Goal: Task Accomplishment & Management: Use online tool/utility

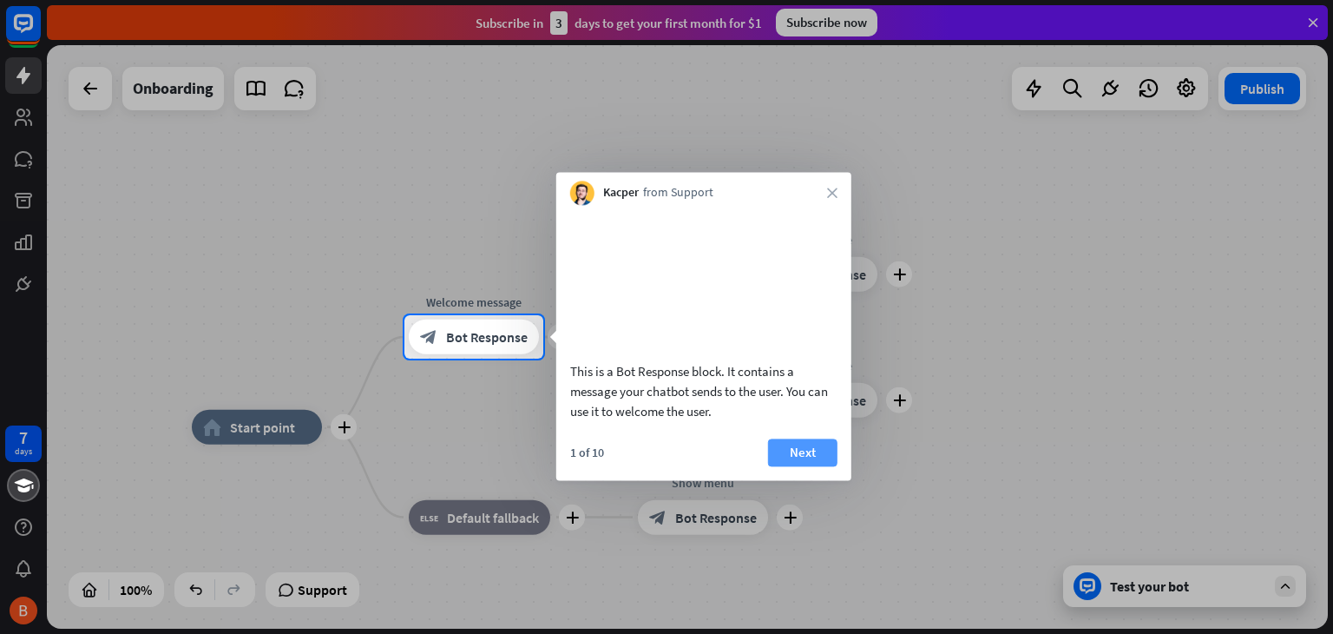
click at [783, 466] on button "Next" at bounding box center [802, 452] width 69 height 28
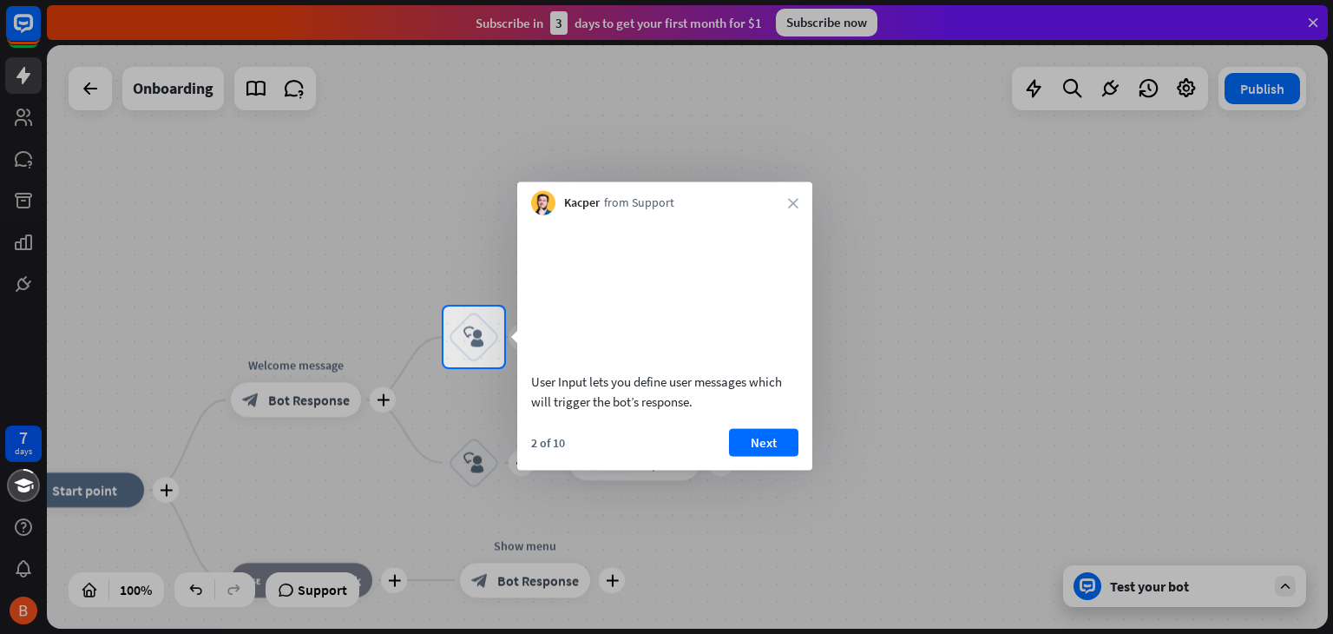
click at [733, 420] on div "User Input lets you define user messages which will trigger the bot’s response." at bounding box center [664, 317] width 295 height 205
click at [788, 204] on icon "close" at bounding box center [793, 203] width 10 height 10
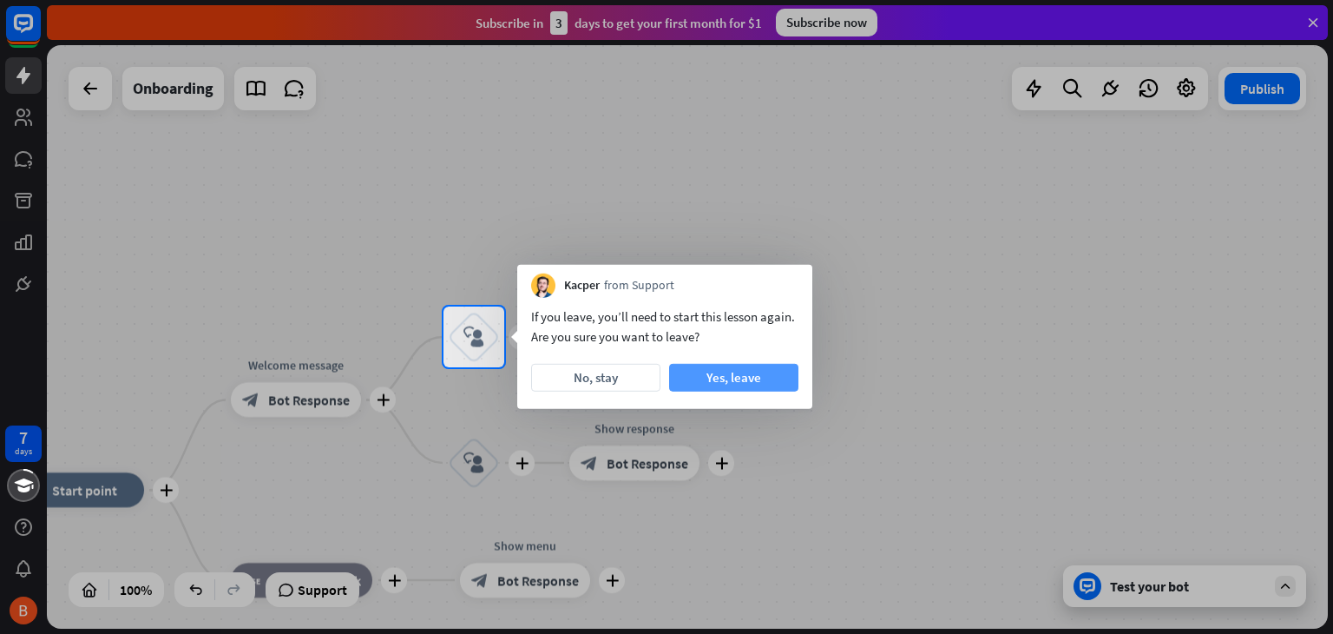
click at [699, 373] on button "Yes, leave" at bounding box center [733, 378] width 129 height 28
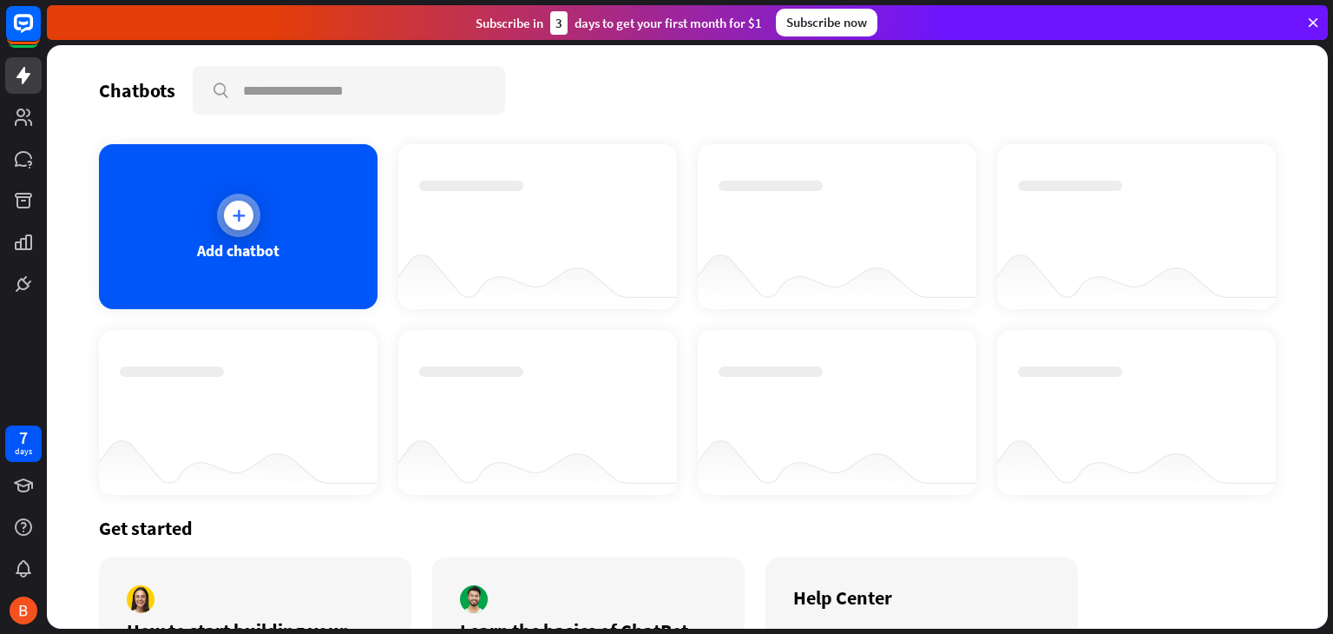
click at [312, 206] on div "Add chatbot" at bounding box center [238, 226] width 279 height 165
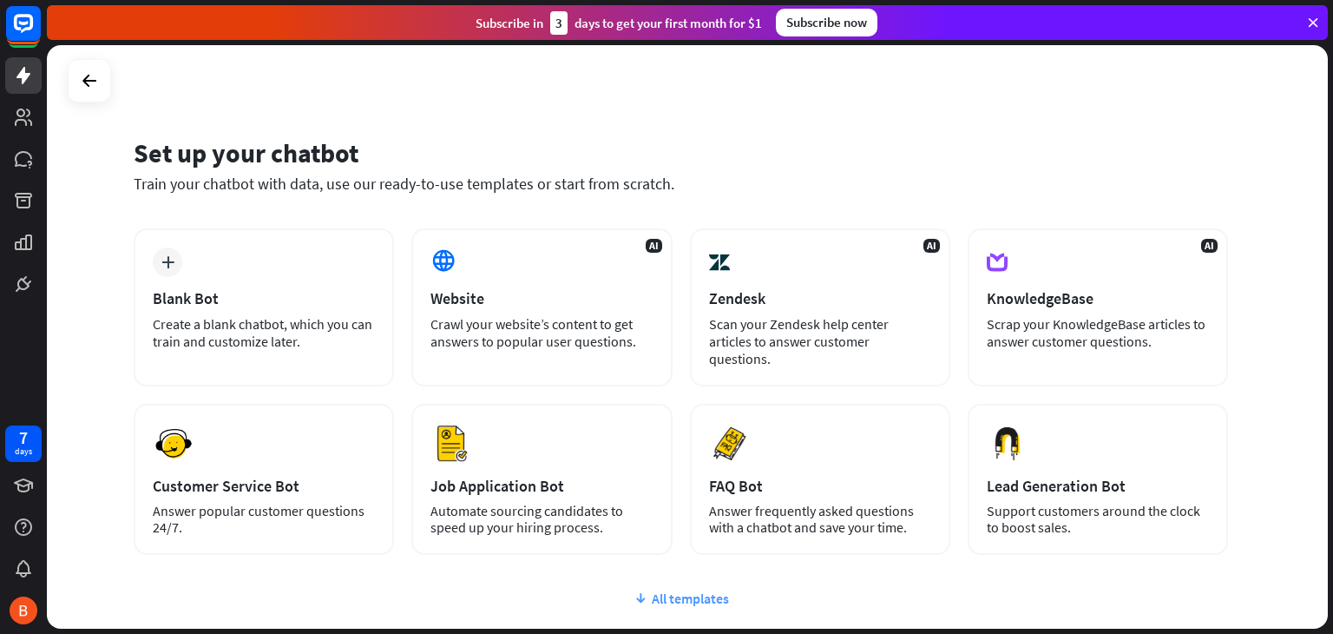
click at [674, 589] on div "All templates" at bounding box center [681, 597] width 1095 height 17
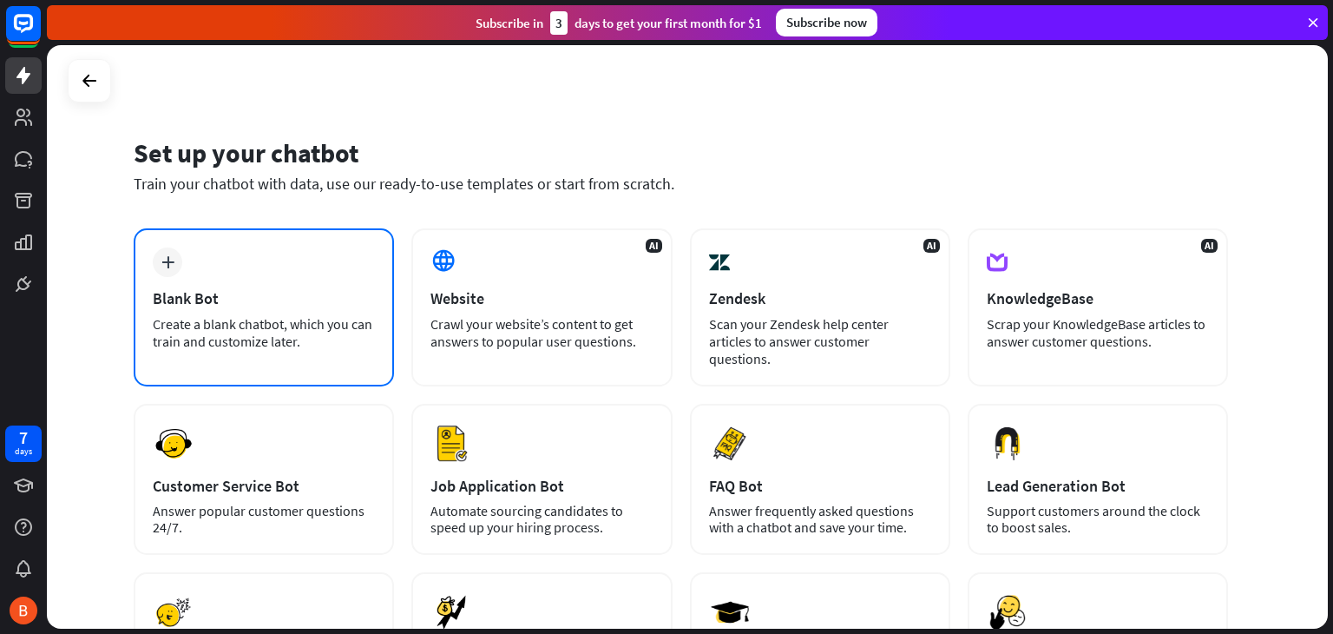
click at [368, 252] on div "plus Blank Bot Create a blank chatbot, which you can train and customize later." at bounding box center [264, 307] width 260 height 158
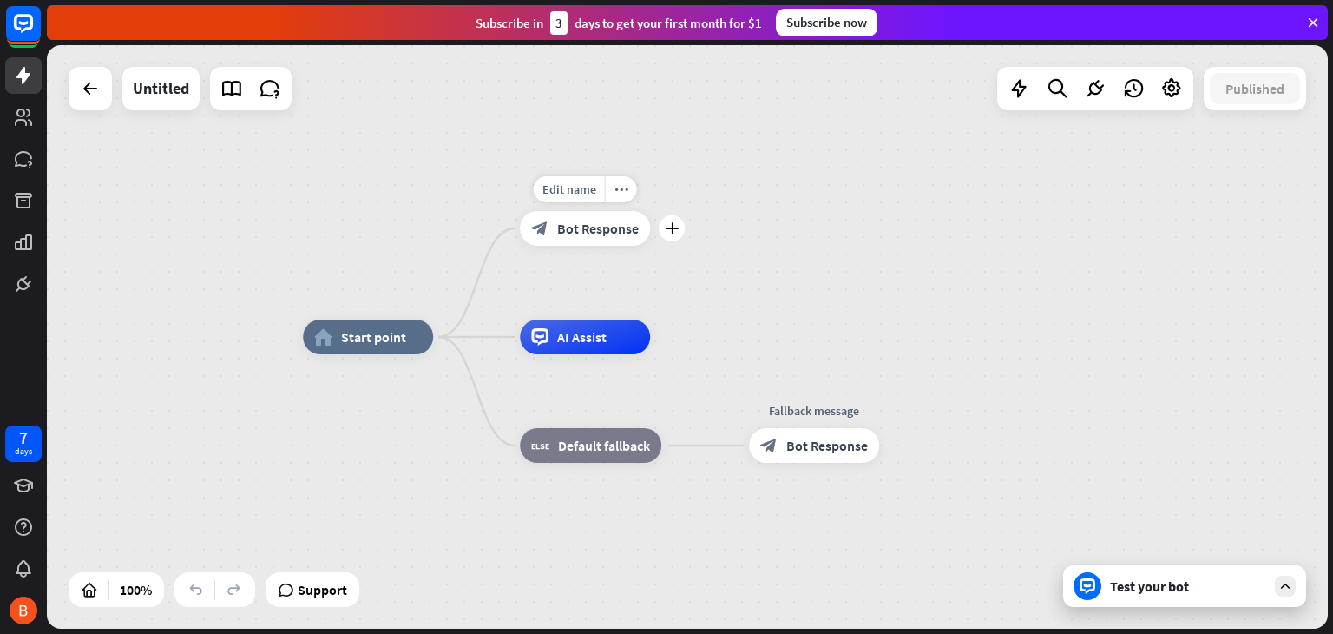
drag, startPoint x: 563, startPoint y: 226, endPoint x: 553, endPoint y: 227, distance: 9.6
click at [553, 227] on div "block_bot_response Bot Response" at bounding box center [585, 228] width 130 height 35
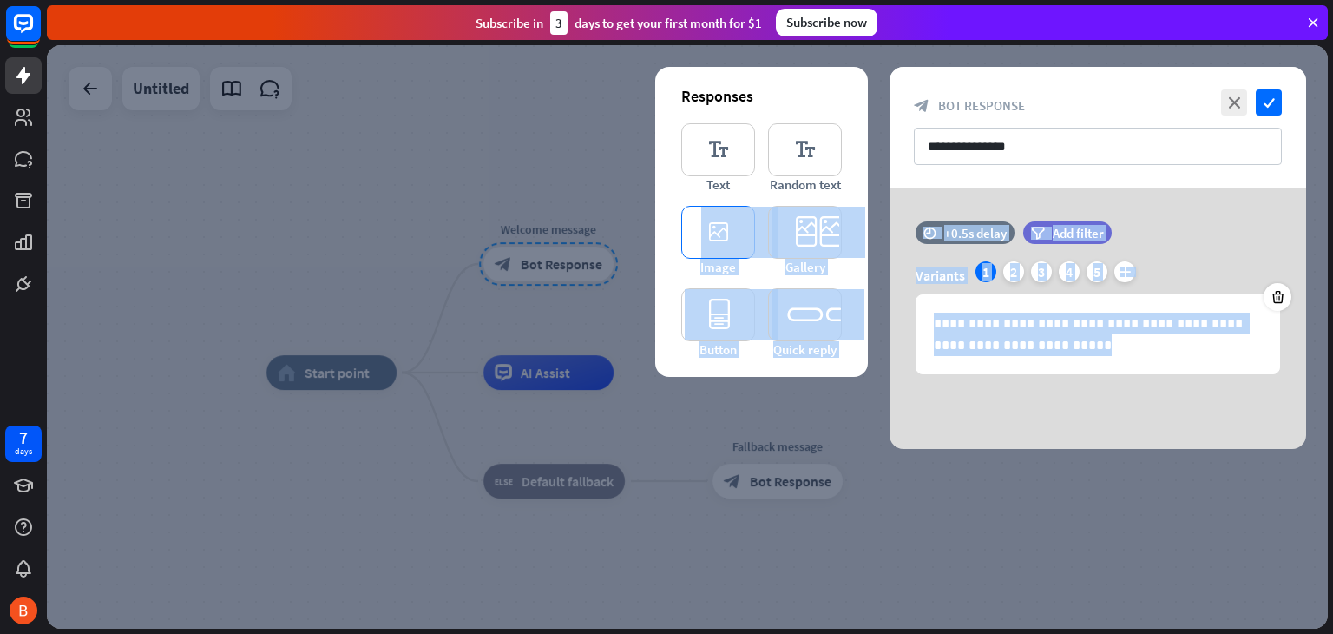
drag, startPoint x: 553, startPoint y: 227, endPoint x: 705, endPoint y: 225, distance: 151.9
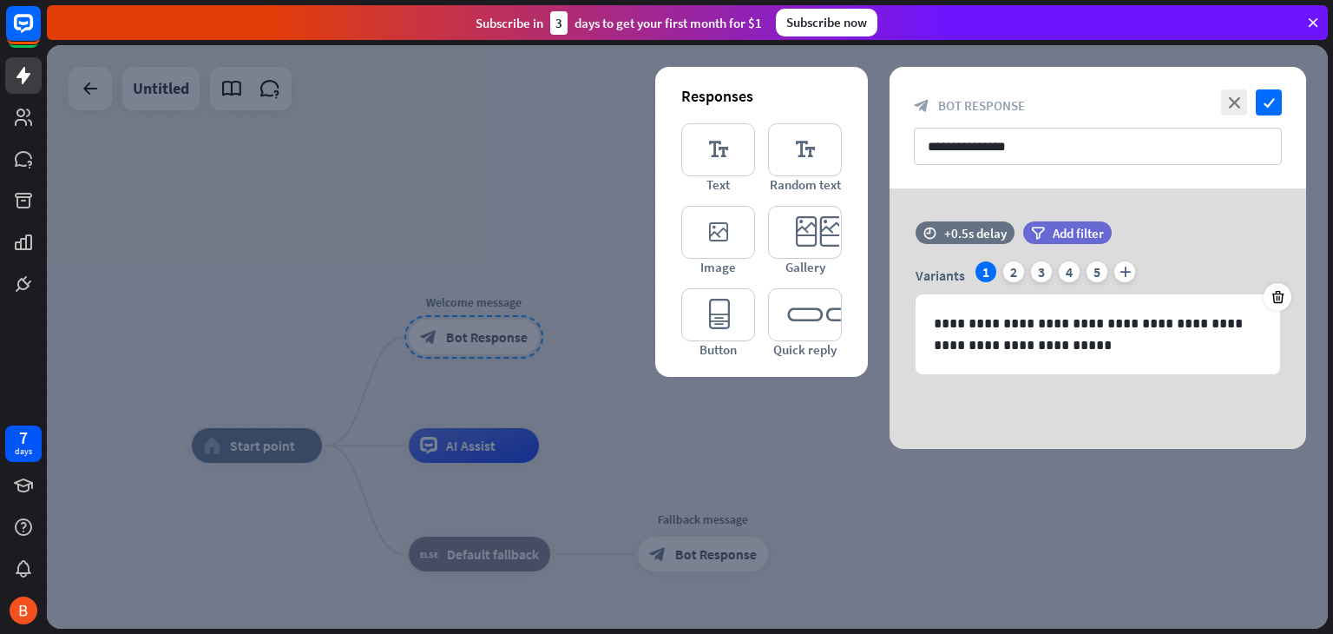
click at [627, 161] on div at bounding box center [687, 336] width 1281 height 583
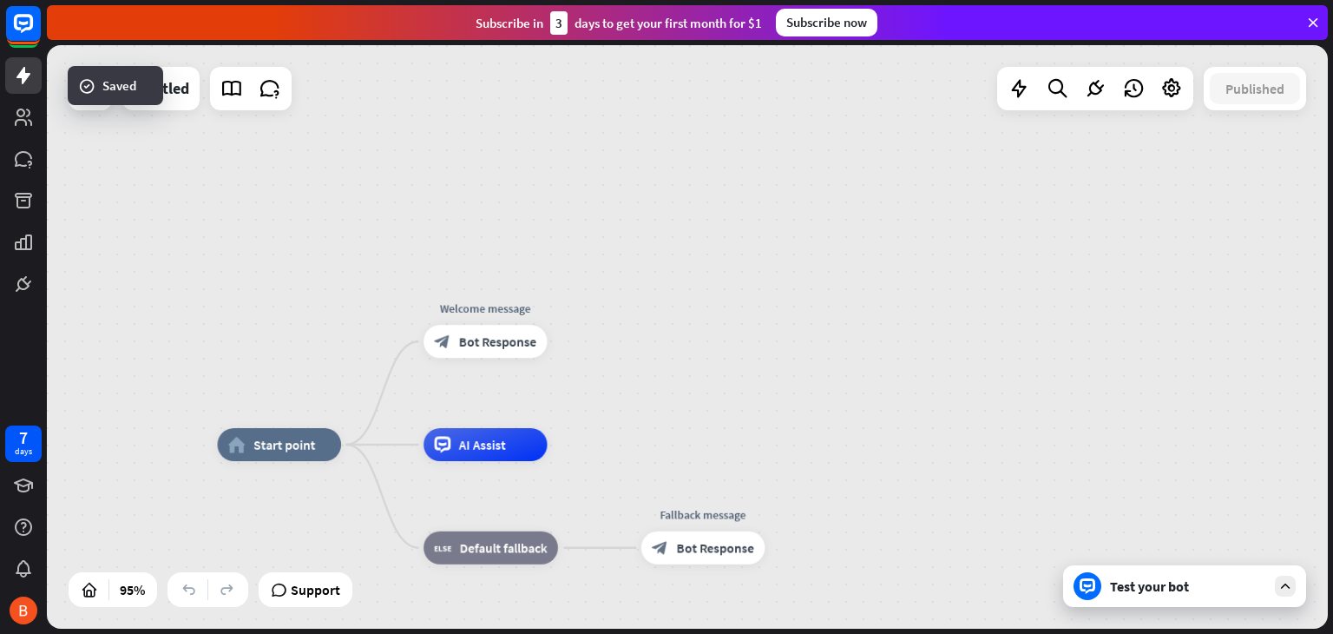
click at [1091, 586] on icon at bounding box center [1088, 586] width 16 height 16
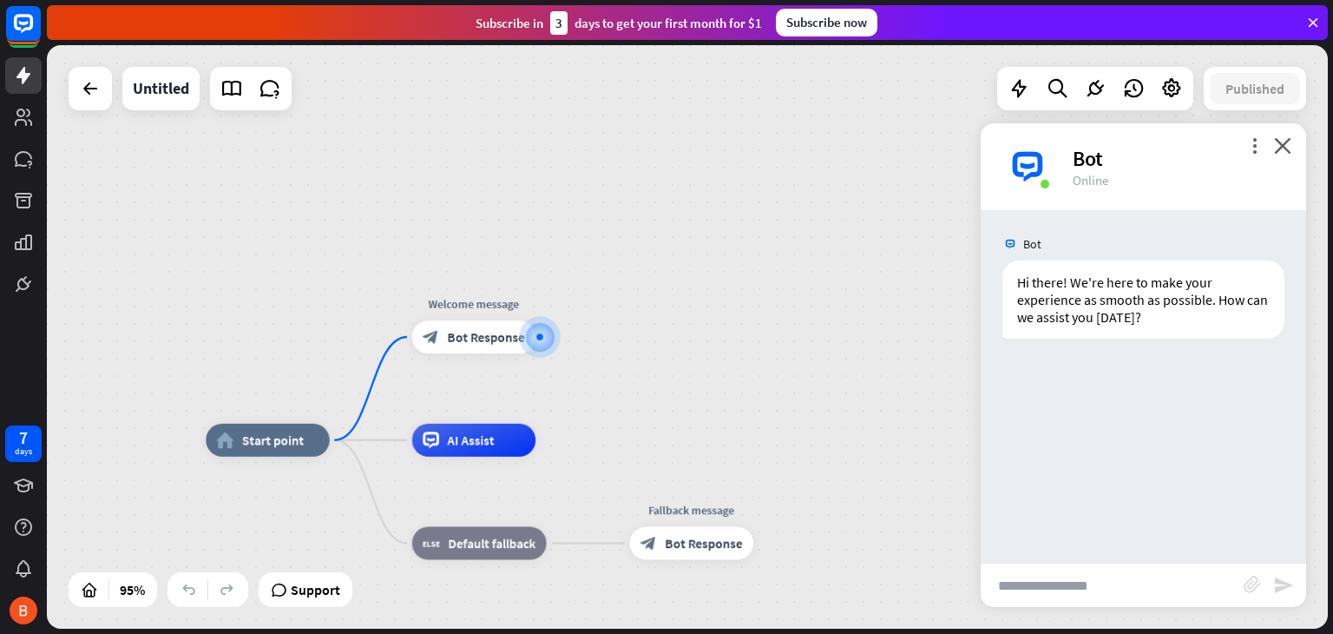
click at [1049, 576] on input "text" at bounding box center [1112, 584] width 263 height 43
type input "******"
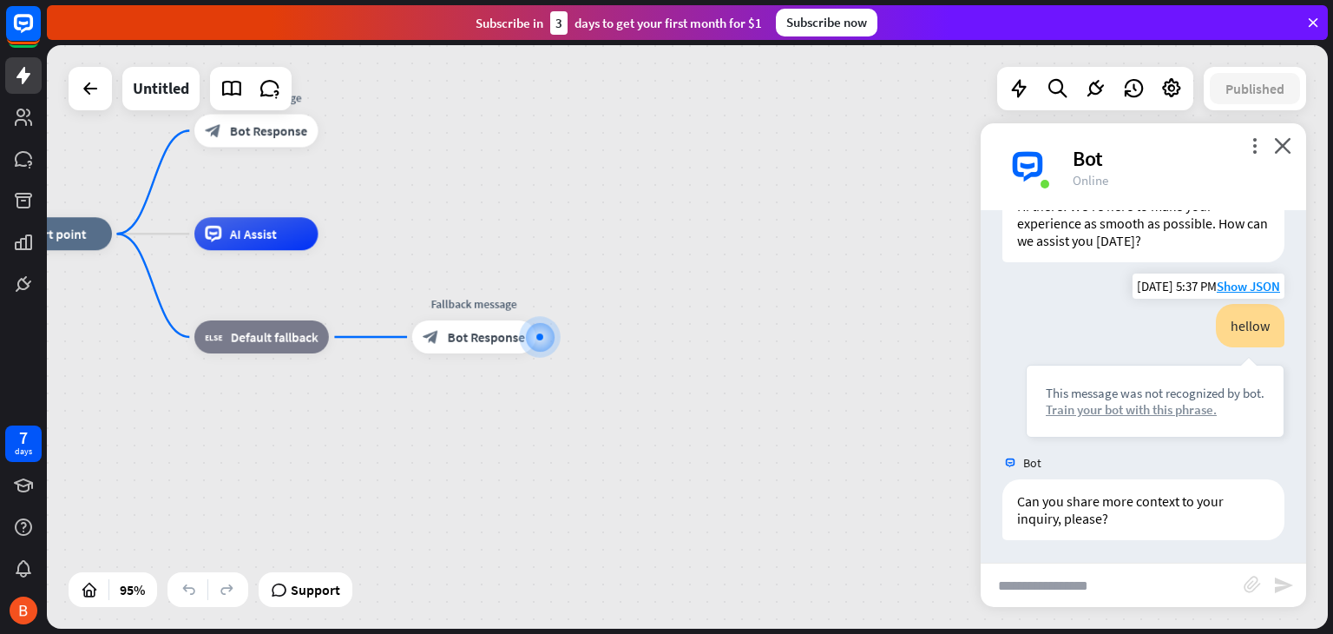
scroll to position [80, 0]
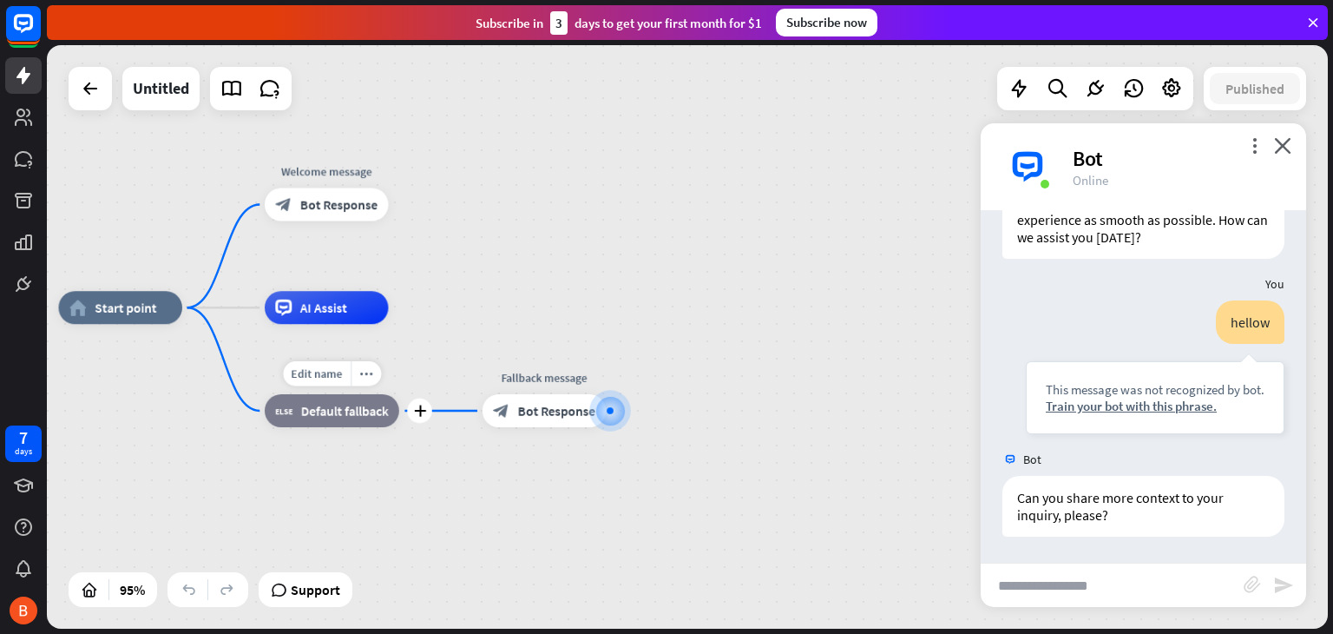
drag, startPoint x: 240, startPoint y: 365, endPoint x: 331, endPoint y: 481, distance: 146.6
click at [331, 427] on div "Edit name more_horiz plus block_fallback Default fallback" at bounding box center [332, 410] width 135 height 33
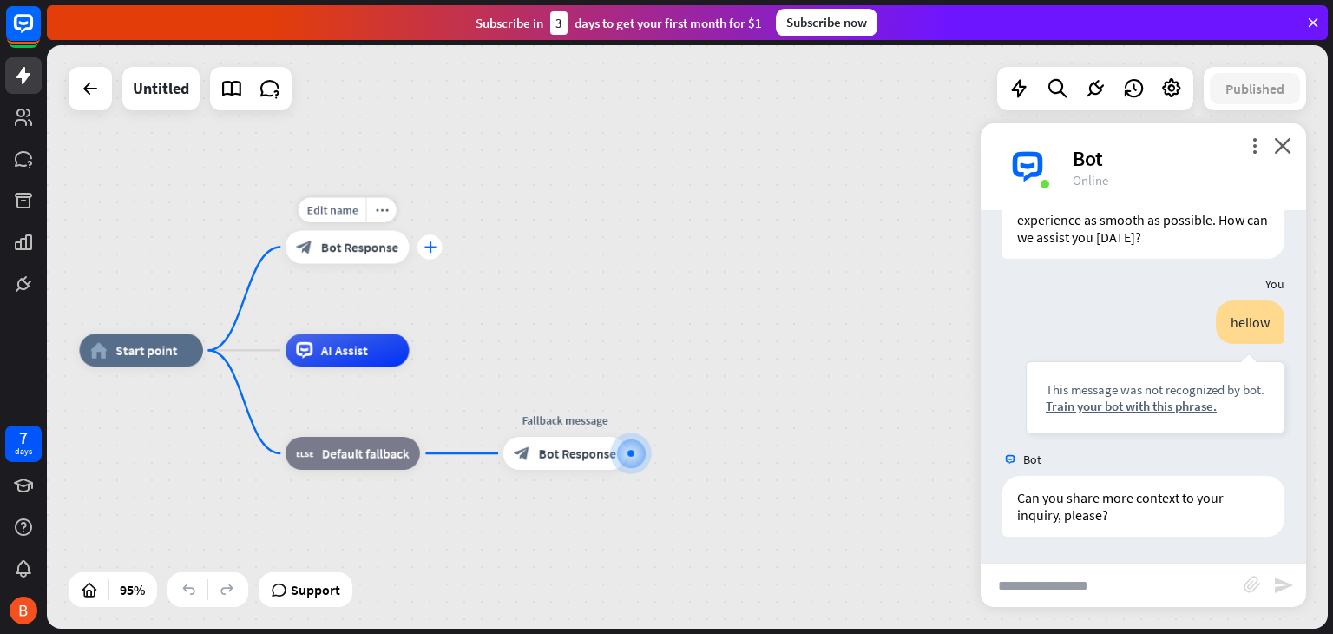
click at [438, 246] on div "plus" at bounding box center [430, 246] width 25 height 25
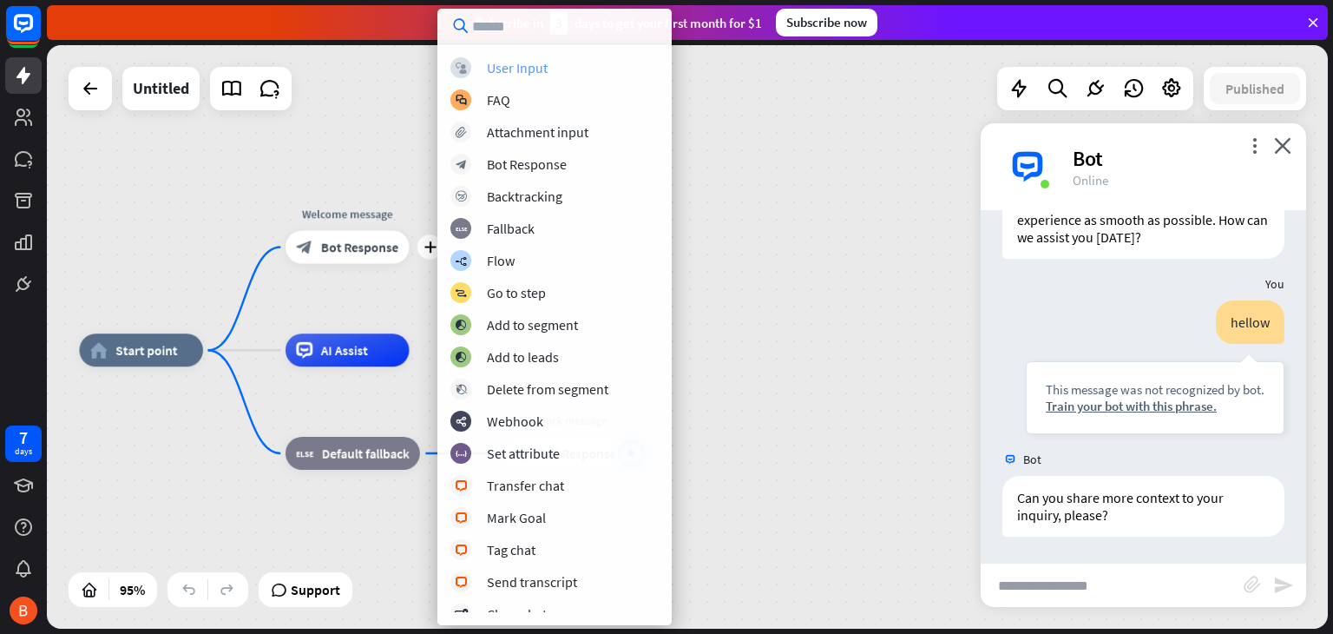
click at [511, 72] on div "User Input" at bounding box center [517, 67] width 61 height 17
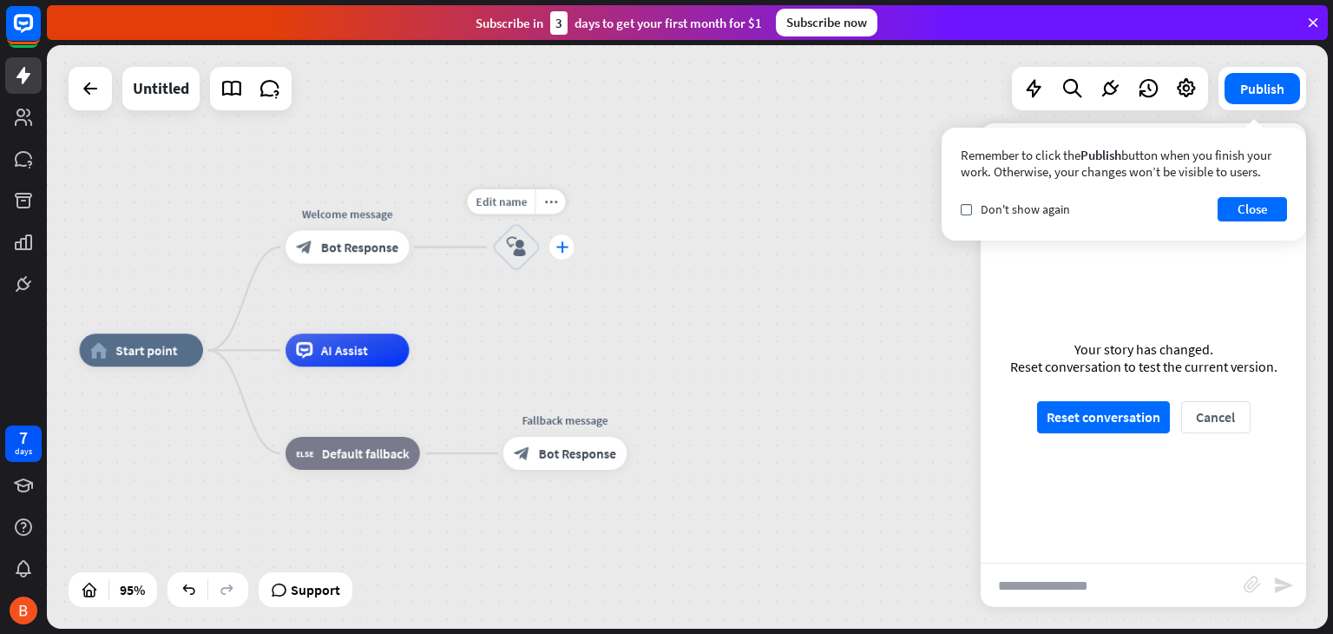
click at [569, 250] on div "plus" at bounding box center [562, 246] width 25 height 25
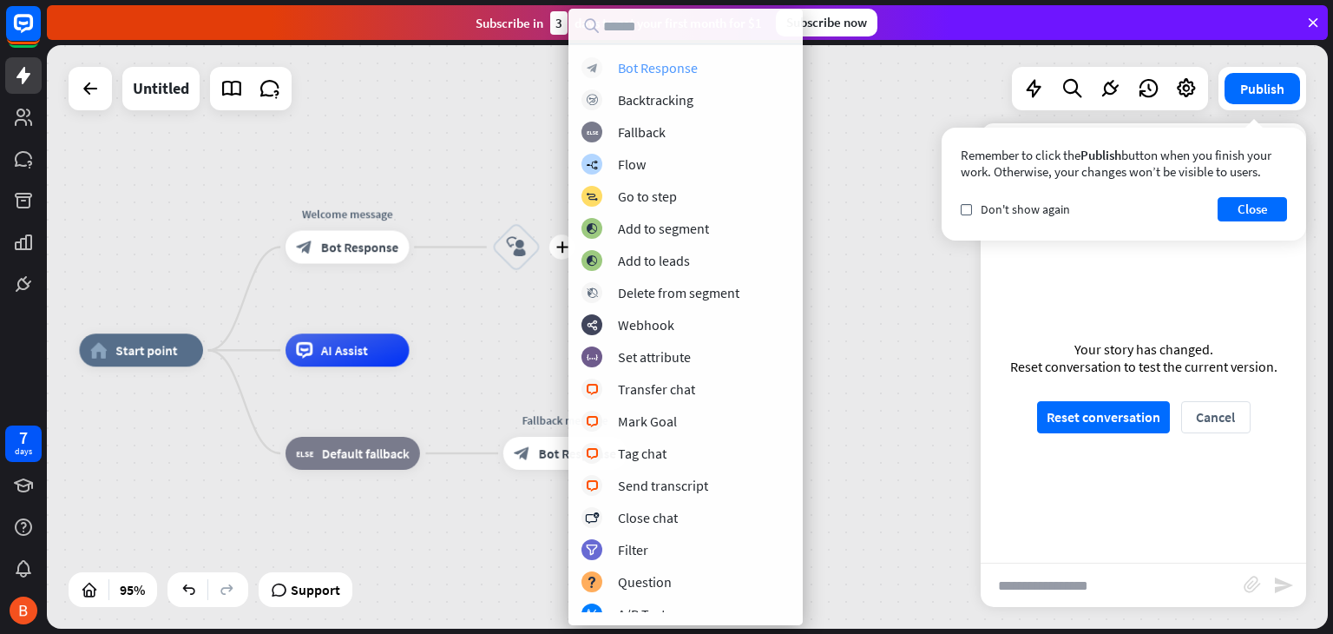
click at [652, 71] on div "Bot Response" at bounding box center [658, 67] width 80 height 17
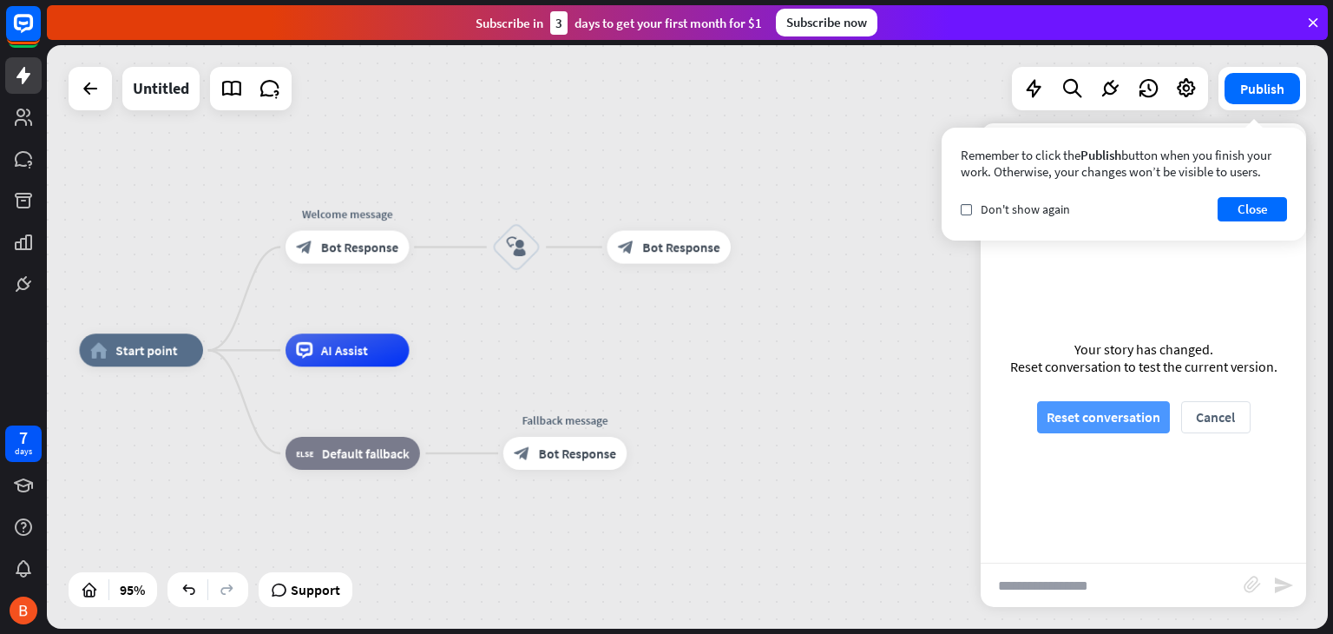
click at [1097, 419] on button "Reset conversation" at bounding box center [1103, 417] width 133 height 32
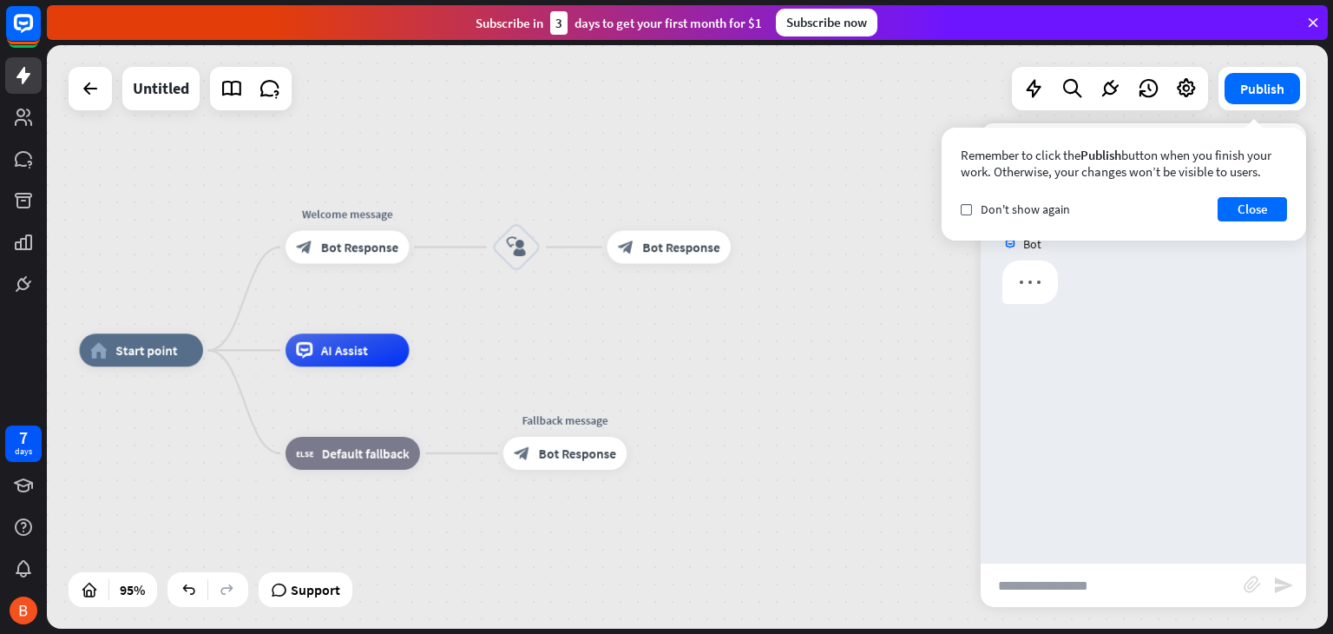
scroll to position [0, 0]
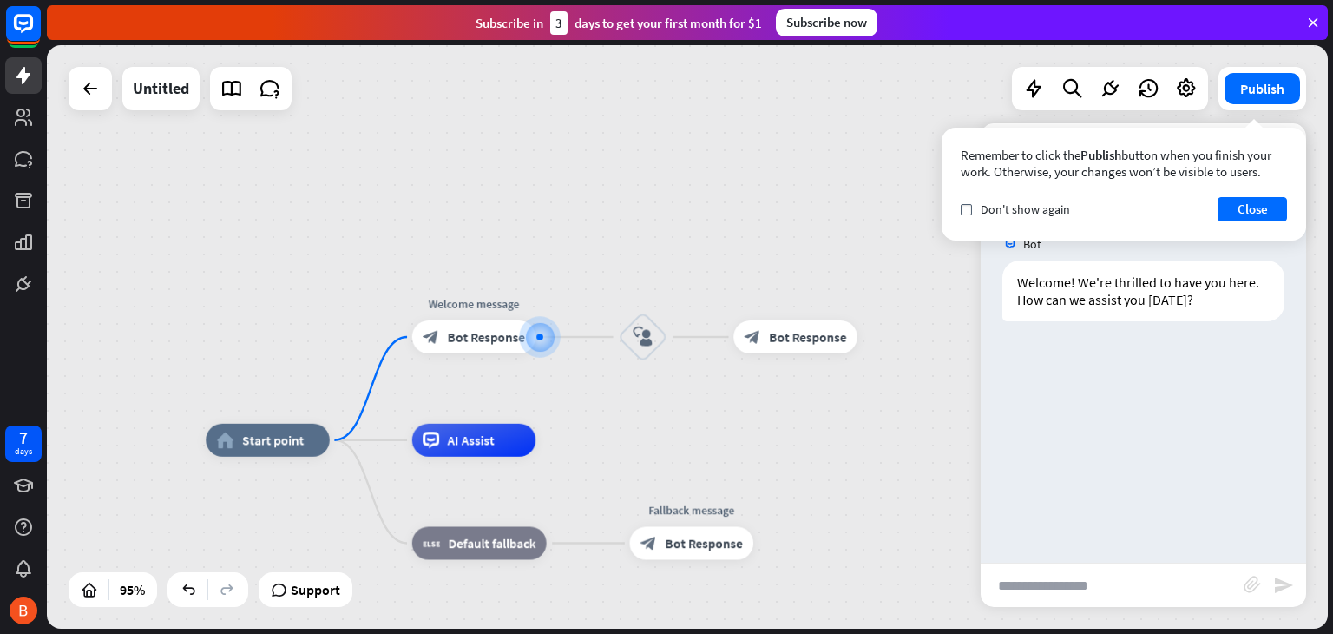
click at [1057, 576] on input "text" at bounding box center [1112, 584] width 263 height 43
type input "*****"
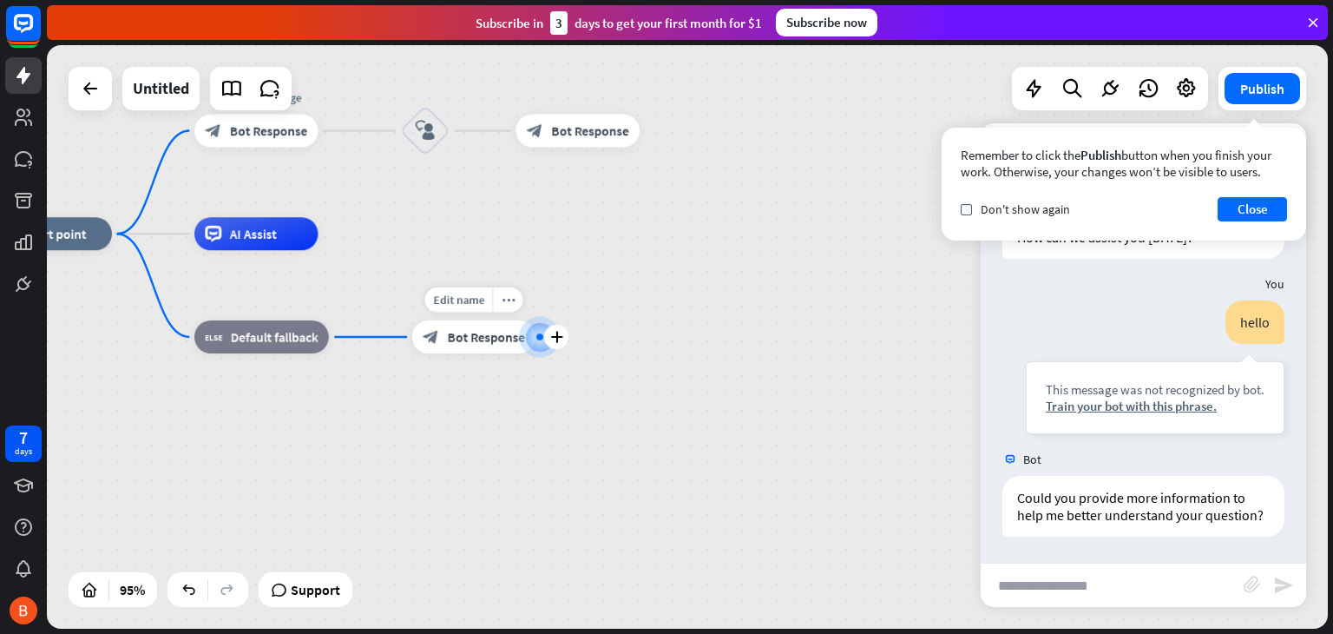
scroll to position [80, 0]
click at [1087, 567] on input "text" at bounding box center [1112, 584] width 263 height 43
click at [1270, 216] on button "Close" at bounding box center [1252, 209] width 69 height 24
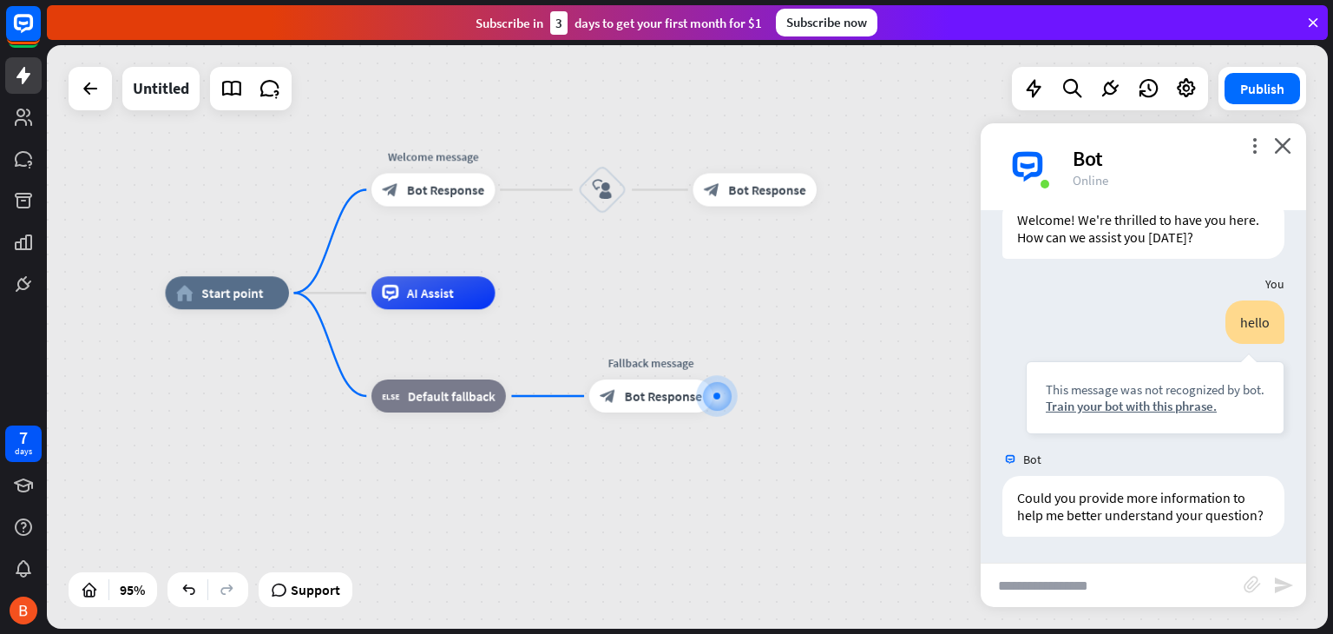
drag, startPoint x: 552, startPoint y: 270, endPoint x: 729, endPoint y: 329, distance: 186.7
click at [729, 329] on div "home_2 Start point Welcome message block_bot_response Bot Response block_user_i…" at bounding box center [773, 570] width 1217 height 554
click at [471, 352] on icon "more_horiz" at bounding box center [472, 358] width 13 height 12
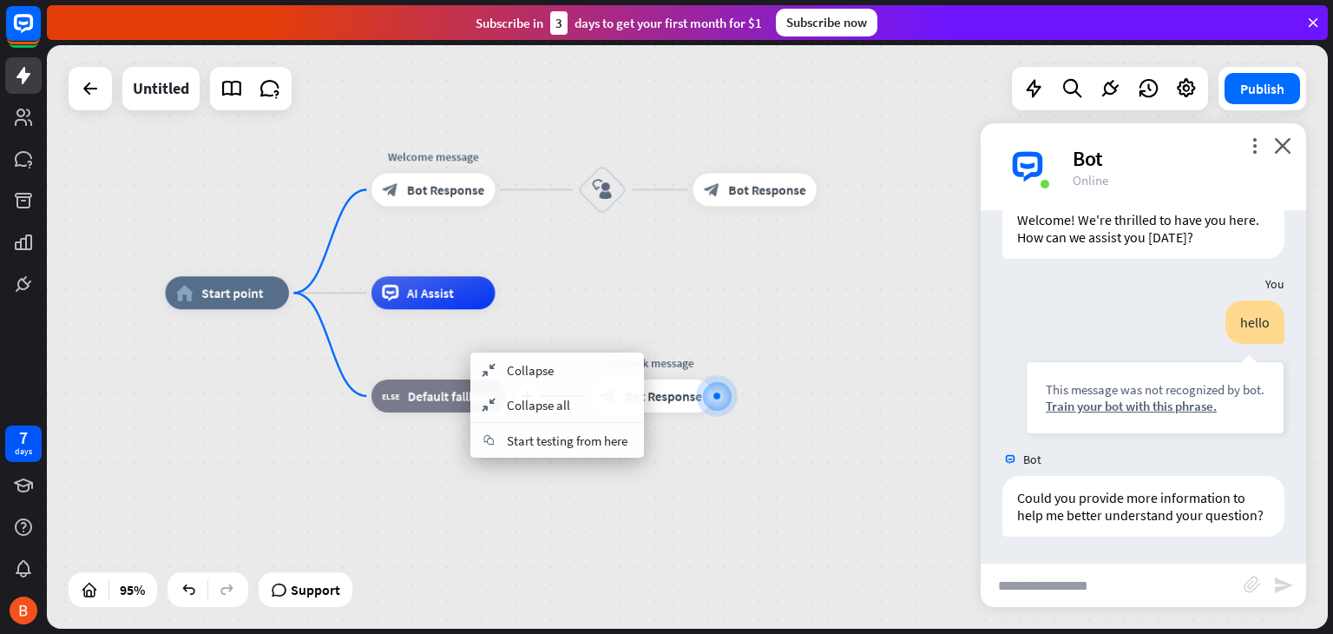
click at [457, 379] on div "plus block_fallback Default fallback" at bounding box center [439, 395] width 135 height 33
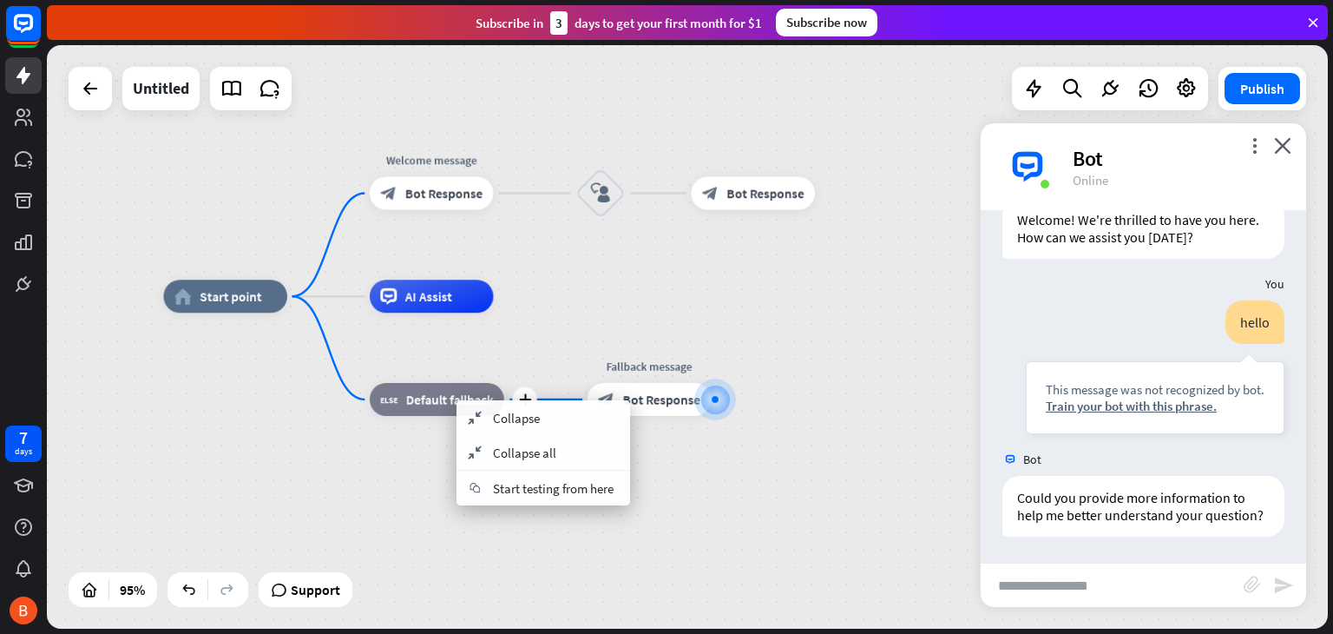
drag, startPoint x: 431, startPoint y: 433, endPoint x: 425, endPoint y: 407, distance: 26.6
click at [431, 416] on div "plus block_fallback Default fallback" at bounding box center [437, 399] width 135 height 33
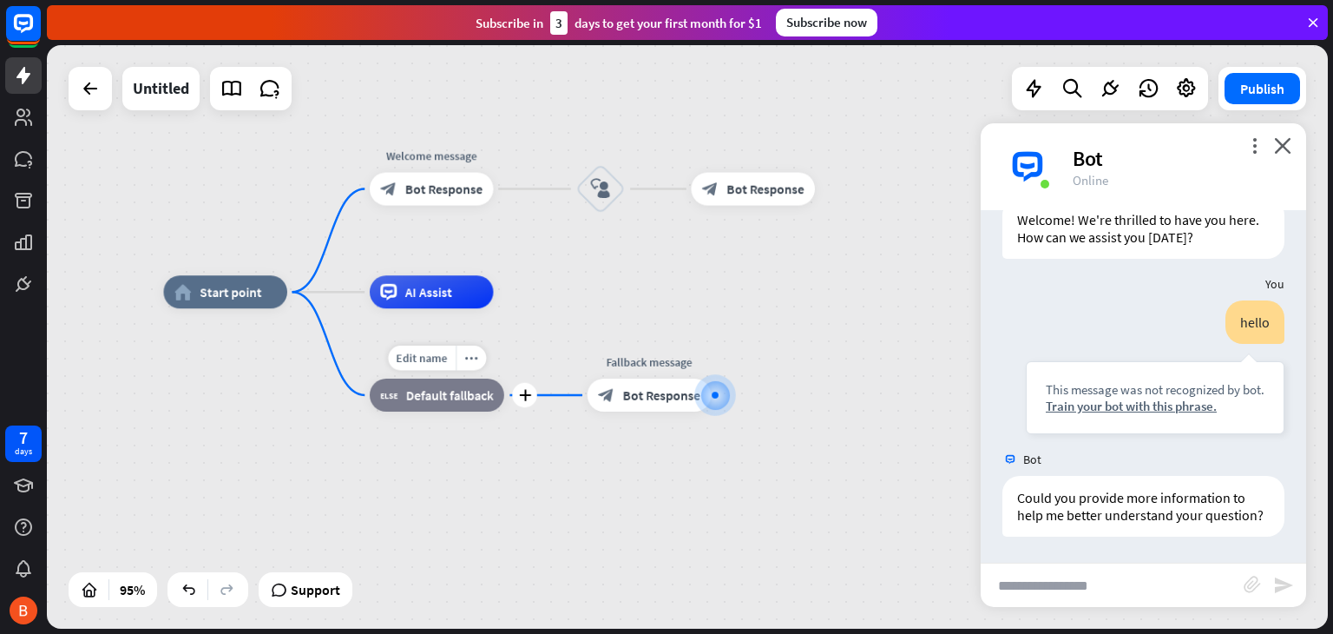
drag, startPoint x: 420, startPoint y: 391, endPoint x: 464, endPoint y: 387, distance: 43.5
click at [464, 387] on span "Default fallback" at bounding box center [450, 395] width 88 height 16
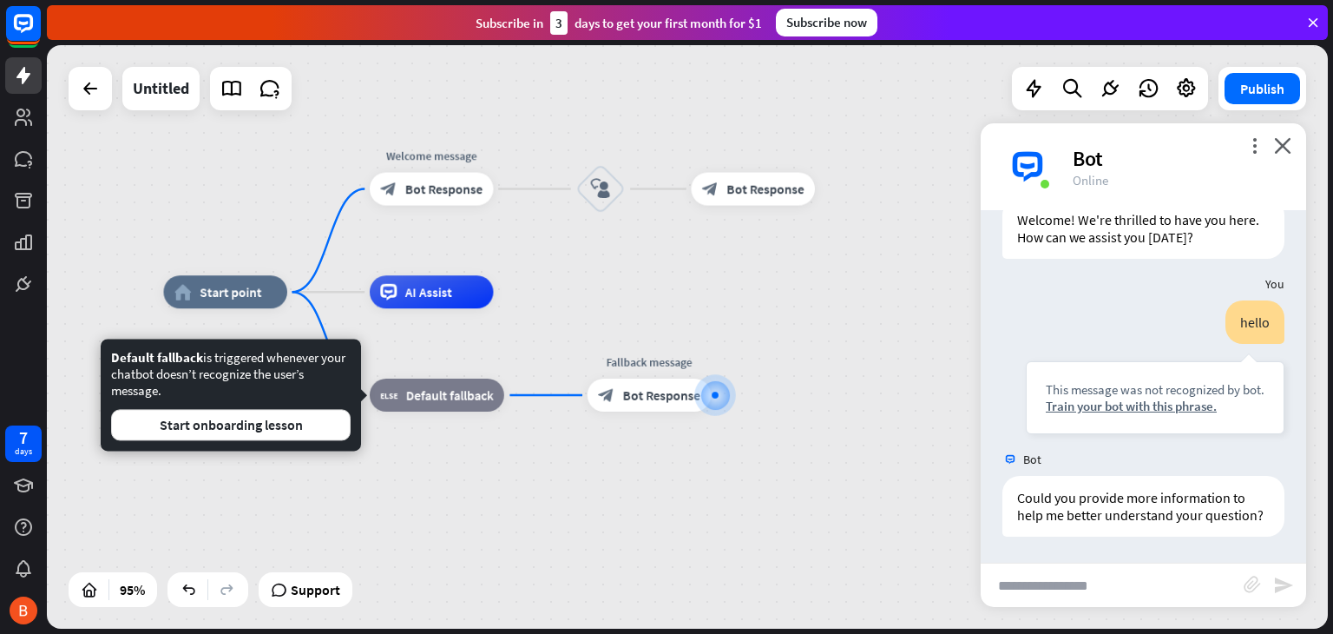
click at [331, 296] on div "Edit name more_horiz home_2 Start point Welcome message block_bot_response Bot …" at bounding box center [771, 569] width 1217 height 554
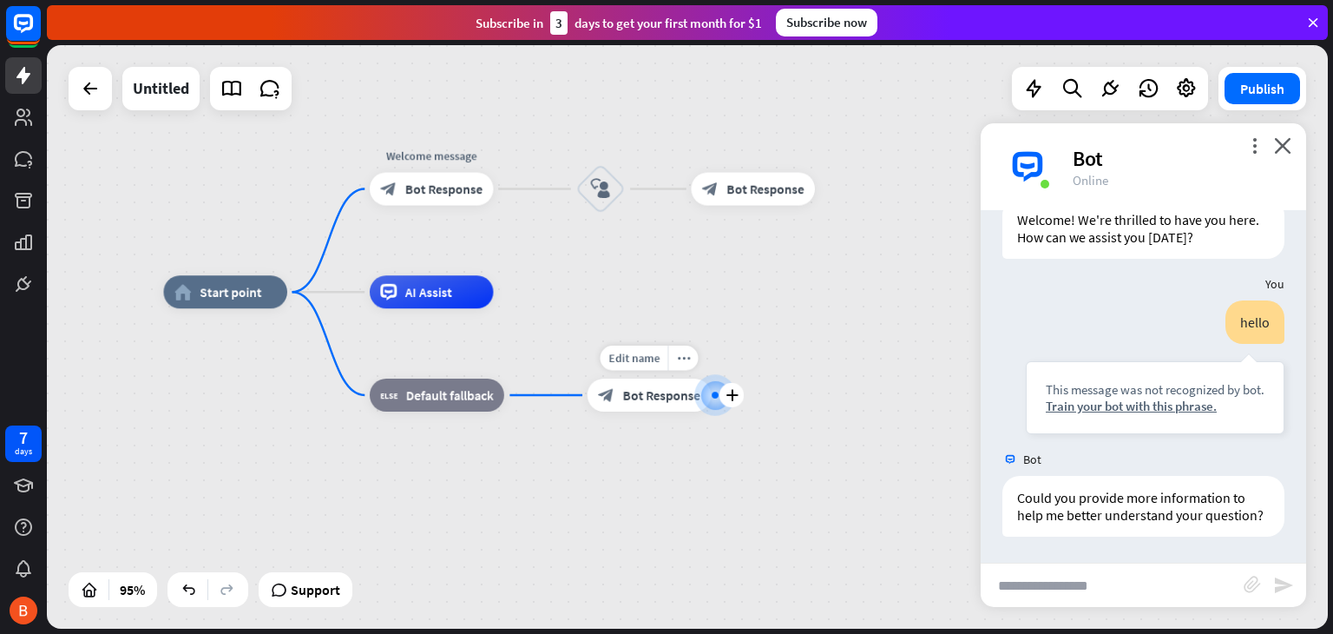
click at [664, 399] on span "Bot Response" at bounding box center [661, 395] width 77 height 16
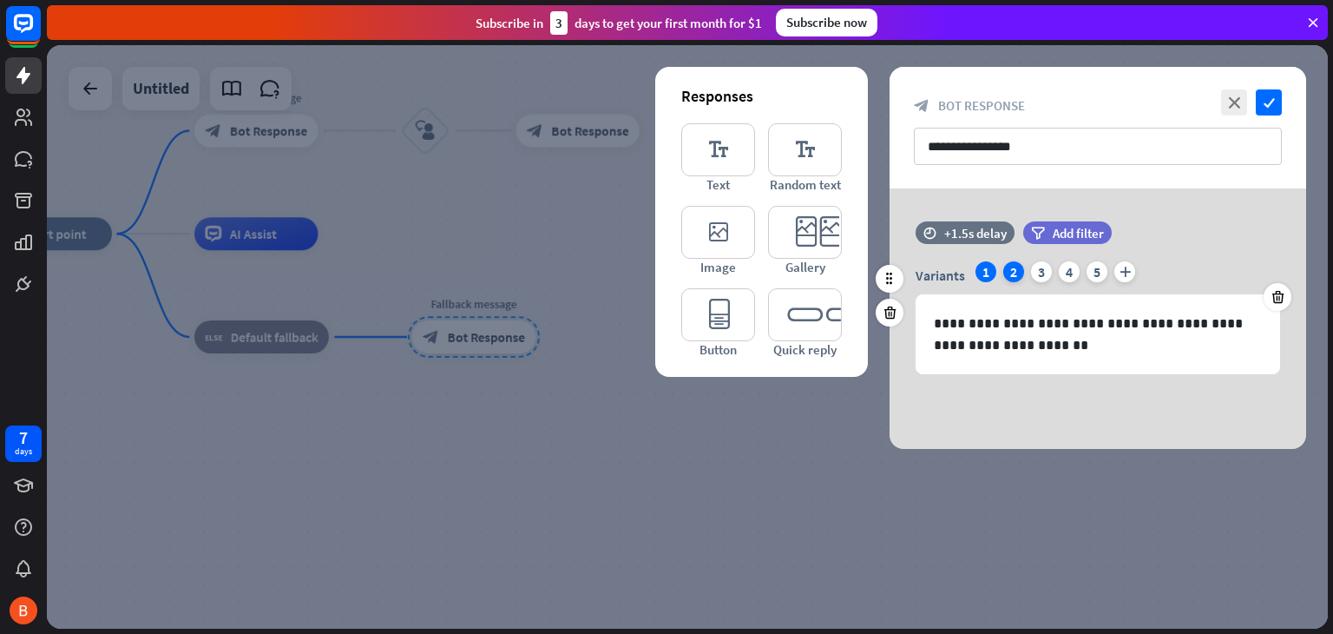
click at [1005, 272] on div "2" at bounding box center [1014, 271] width 21 height 21
click at [1039, 271] on div "3" at bounding box center [1041, 271] width 21 height 21
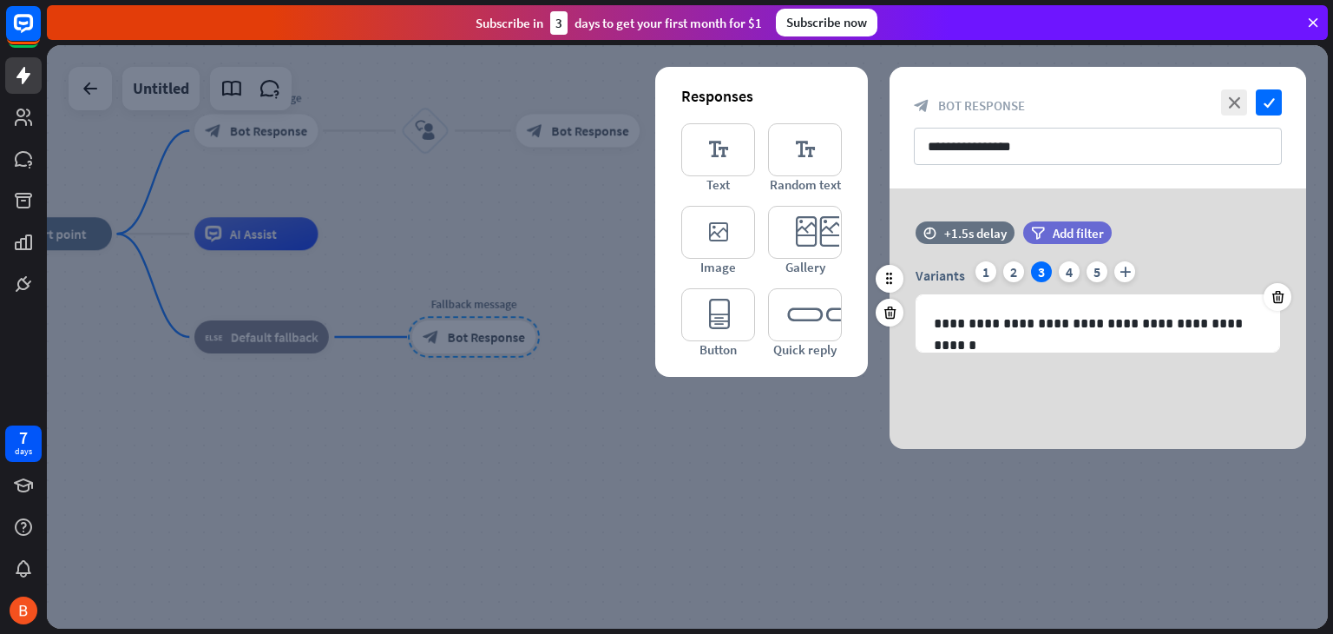
click at [997, 268] on div "Variants 1 2 3 4 5 plus" at bounding box center [1098, 275] width 365 height 28
click at [583, 245] on div at bounding box center [687, 336] width 1281 height 583
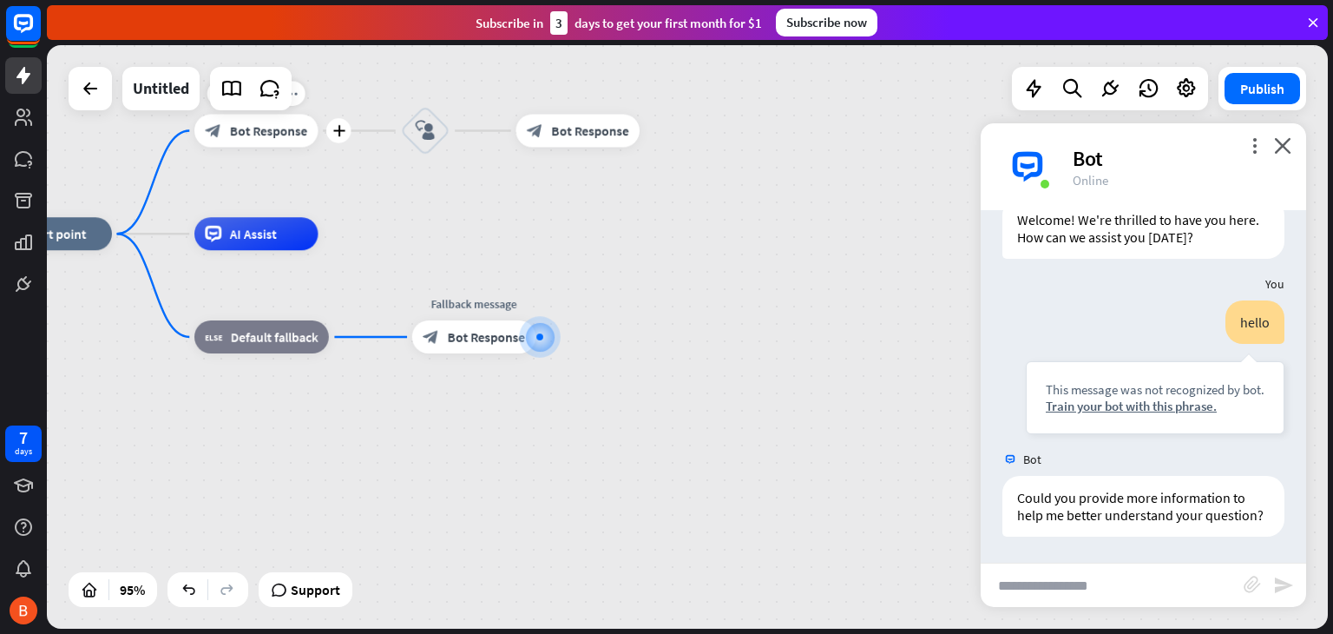
click at [239, 133] on span "Bot Response" at bounding box center [268, 130] width 77 height 16
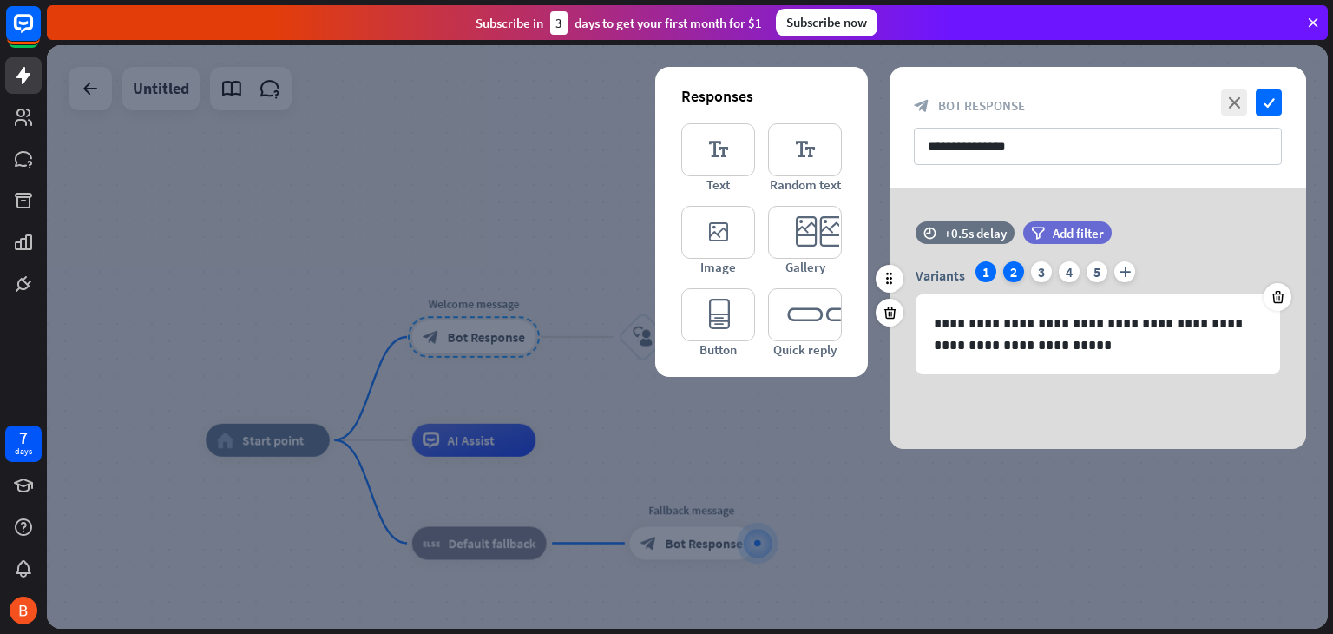
click at [1022, 267] on div "2" at bounding box center [1014, 271] width 21 height 21
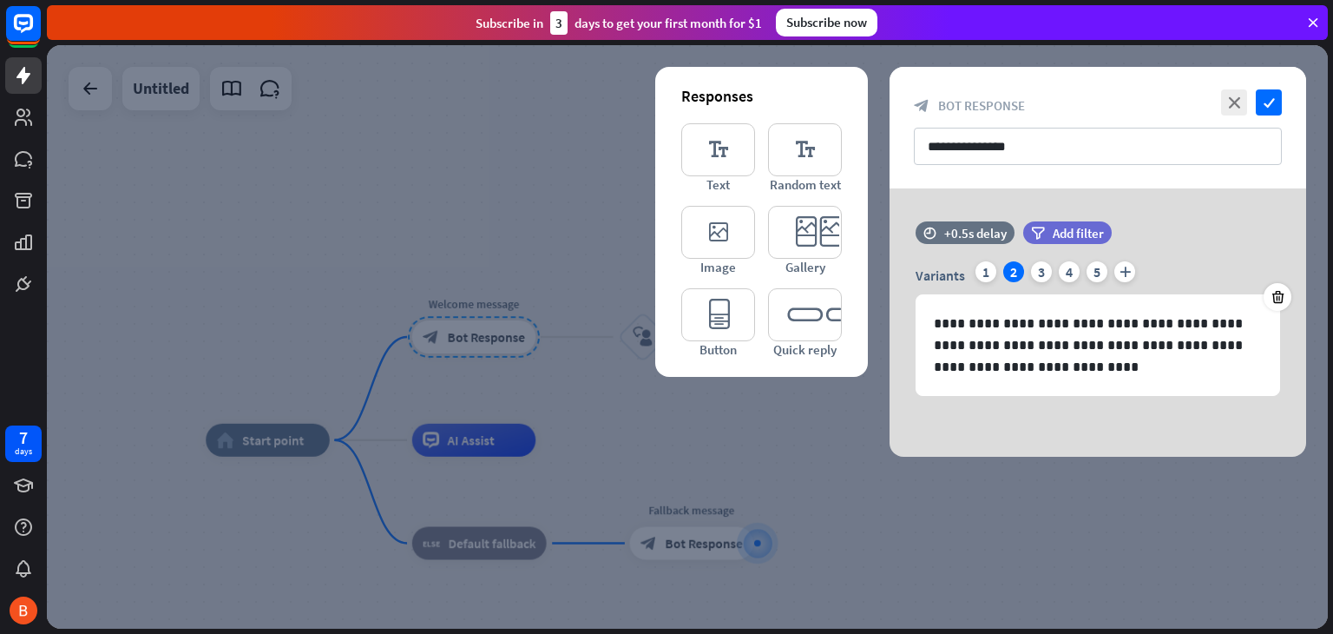
click at [739, 418] on div at bounding box center [687, 336] width 1281 height 583
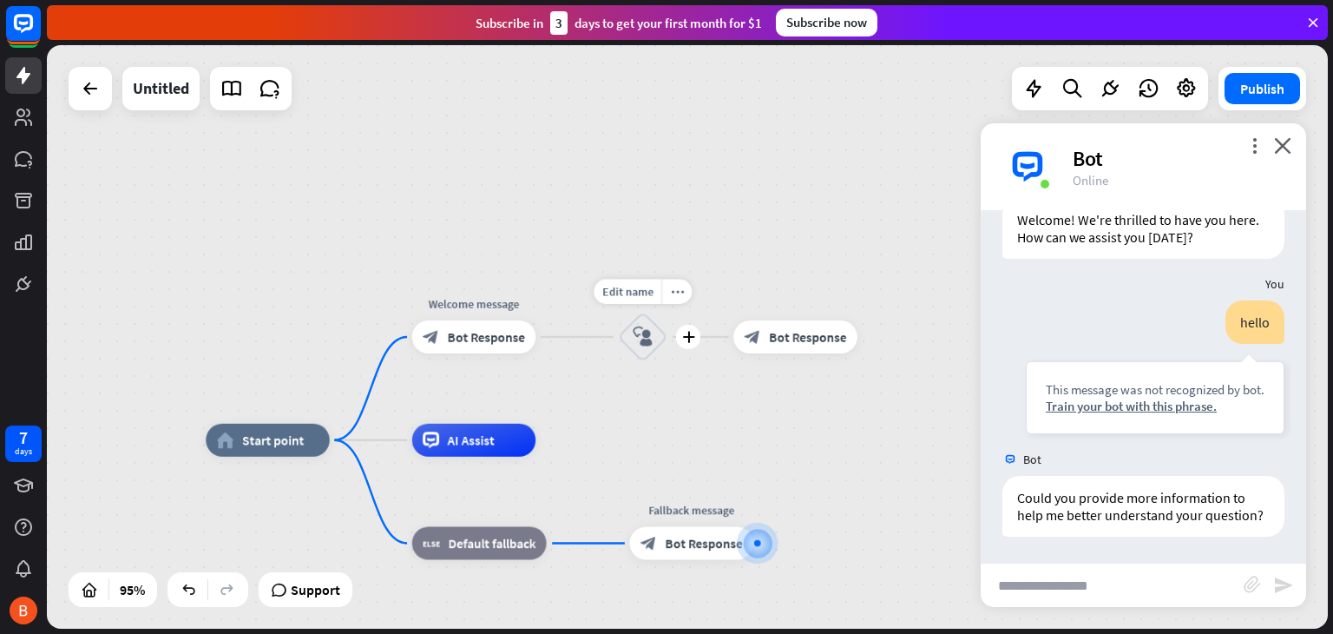
click at [647, 343] on icon "block_user_input" at bounding box center [643, 337] width 20 height 20
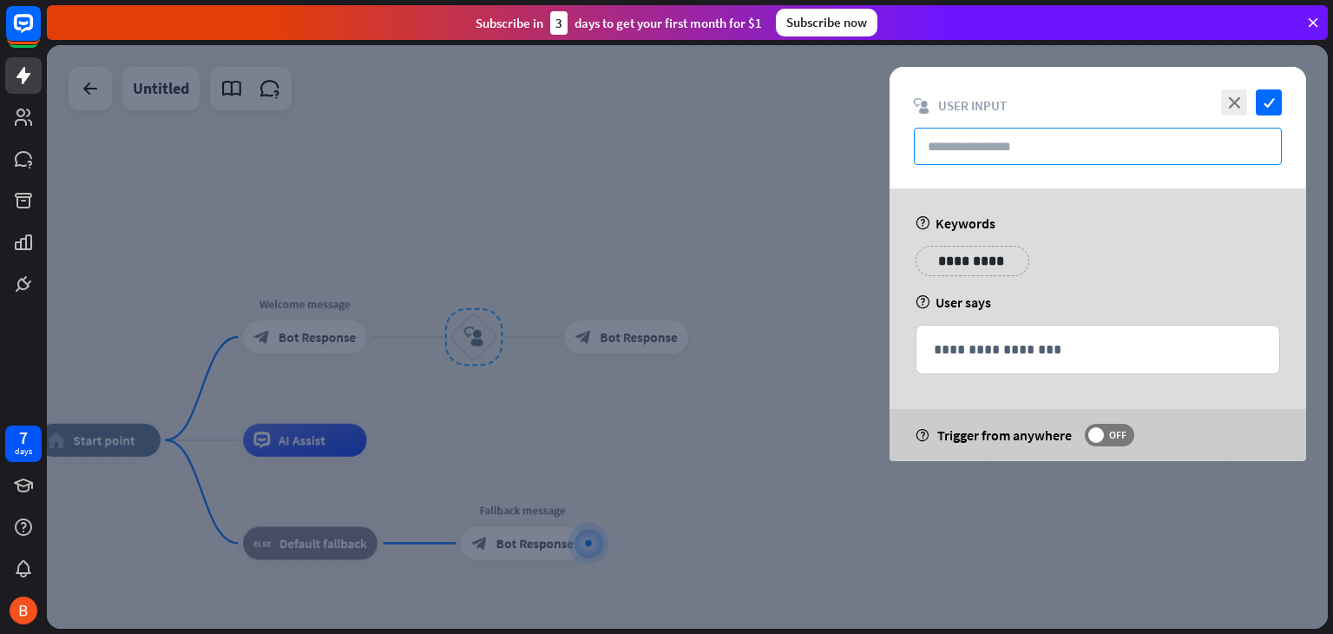
click at [958, 161] on input "text" at bounding box center [1098, 146] width 368 height 37
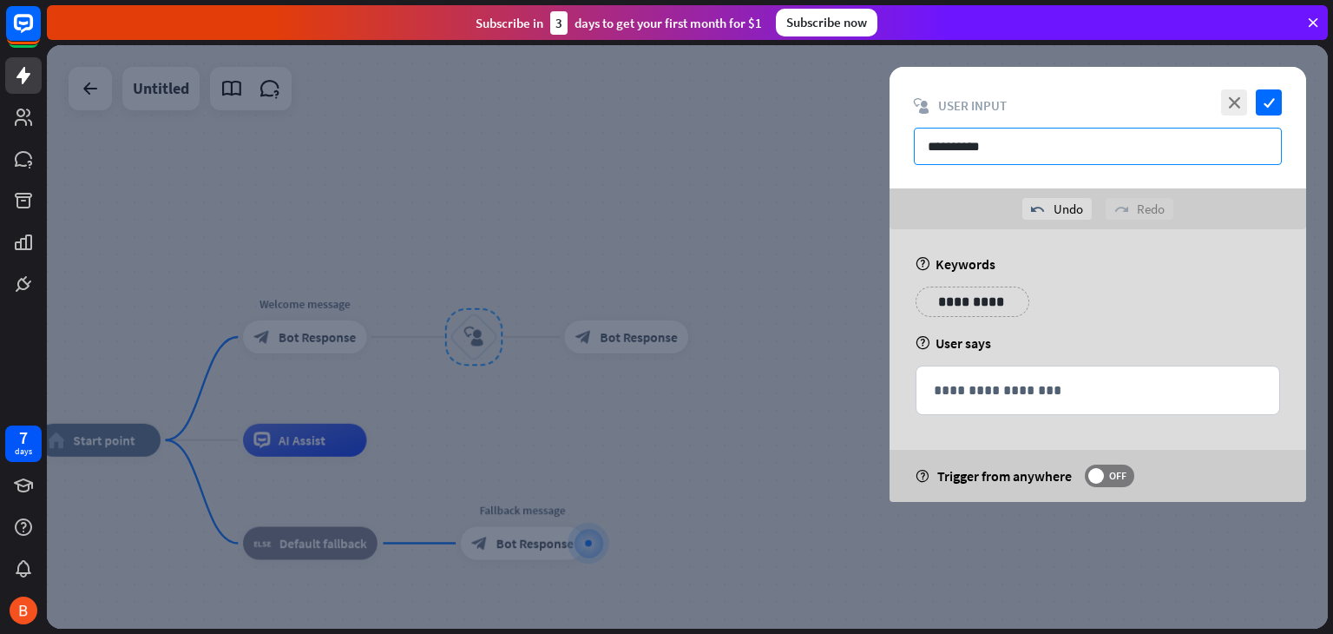
type input "**********"
click at [1269, 105] on icon "check" at bounding box center [1269, 102] width 26 height 26
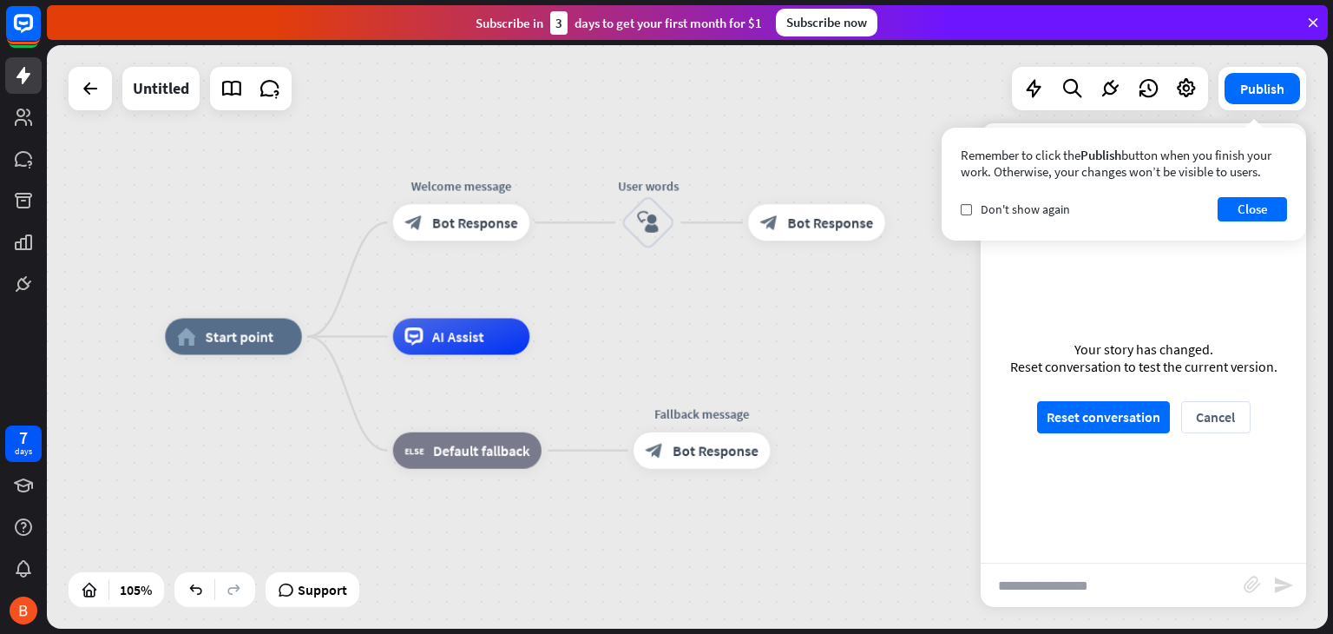
drag, startPoint x: 212, startPoint y: 272, endPoint x: 322, endPoint y: 228, distance: 118.5
click at [354, 161] on div "home_2 Start point Welcome message block_bot_response Bot Response User words b…" at bounding box center [687, 336] width 1281 height 583
click at [16, 441] on div "7 days" at bounding box center [23, 444] width 17 height 28
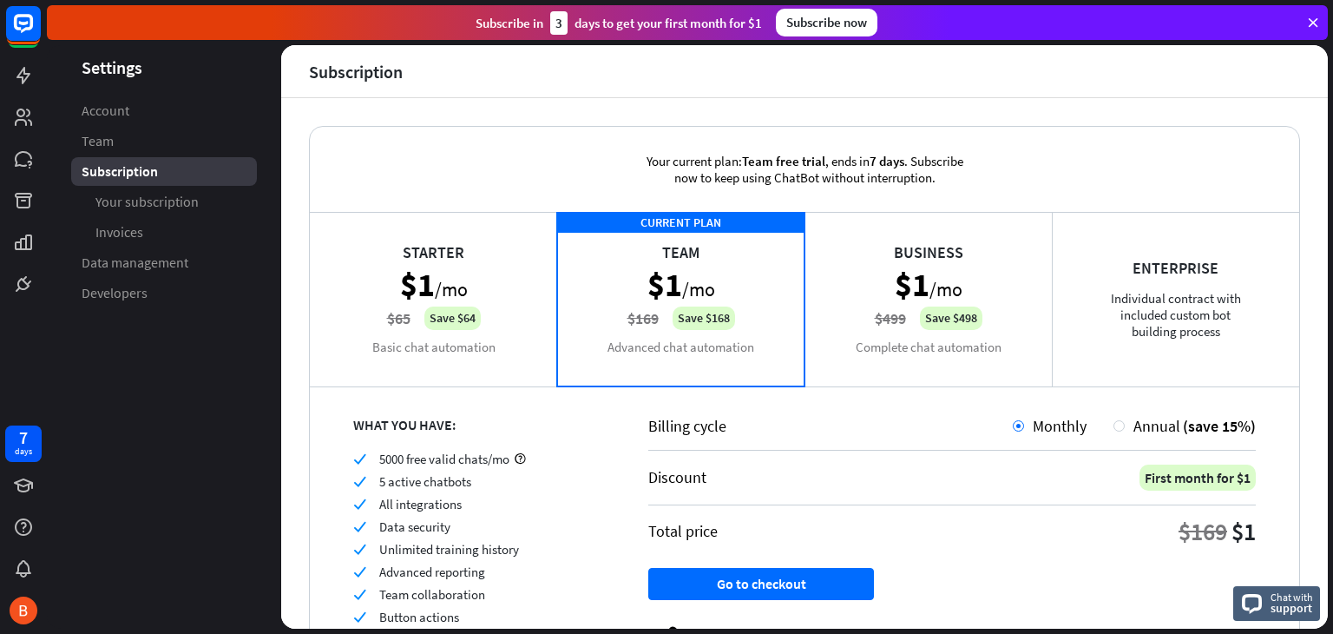
click at [493, 315] on div "Starter $1 /mo $65 Save $64 Basic chat automation" at bounding box center [433, 299] width 247 height 174
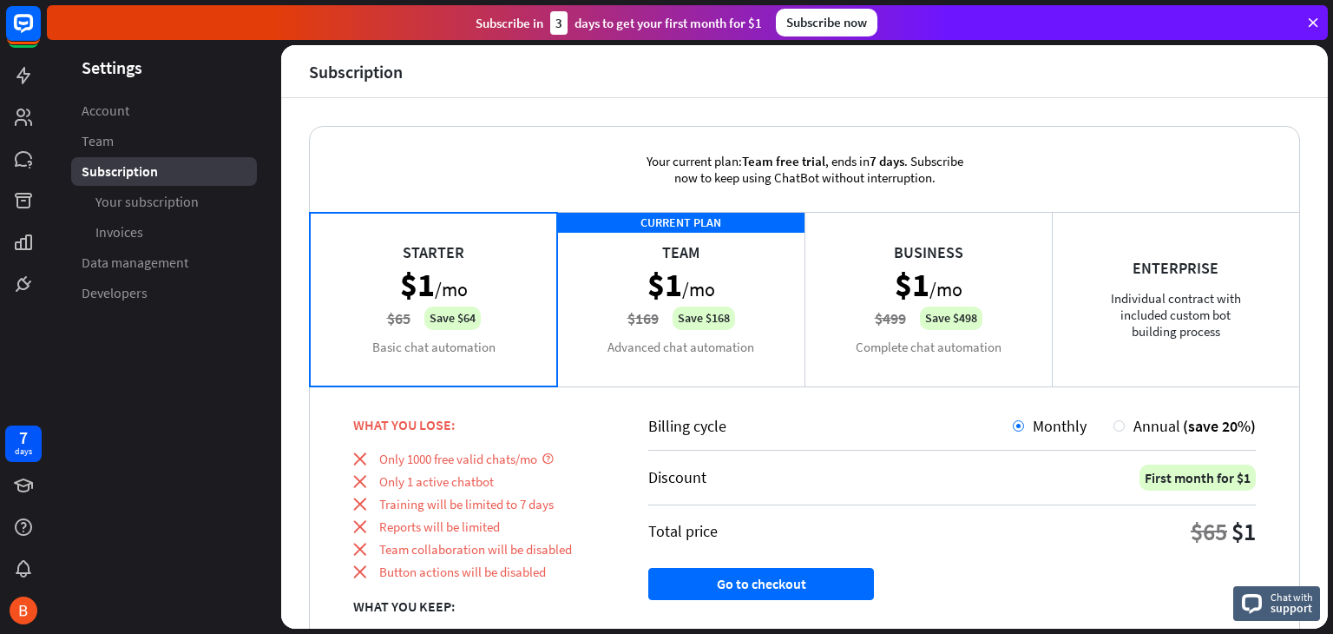
click at [569, 329] on div "CURRENT PLAN Team $1 /mo $169 Save $168 Advanced chat automation" at bounding box center [680, 299] width 247 height 174
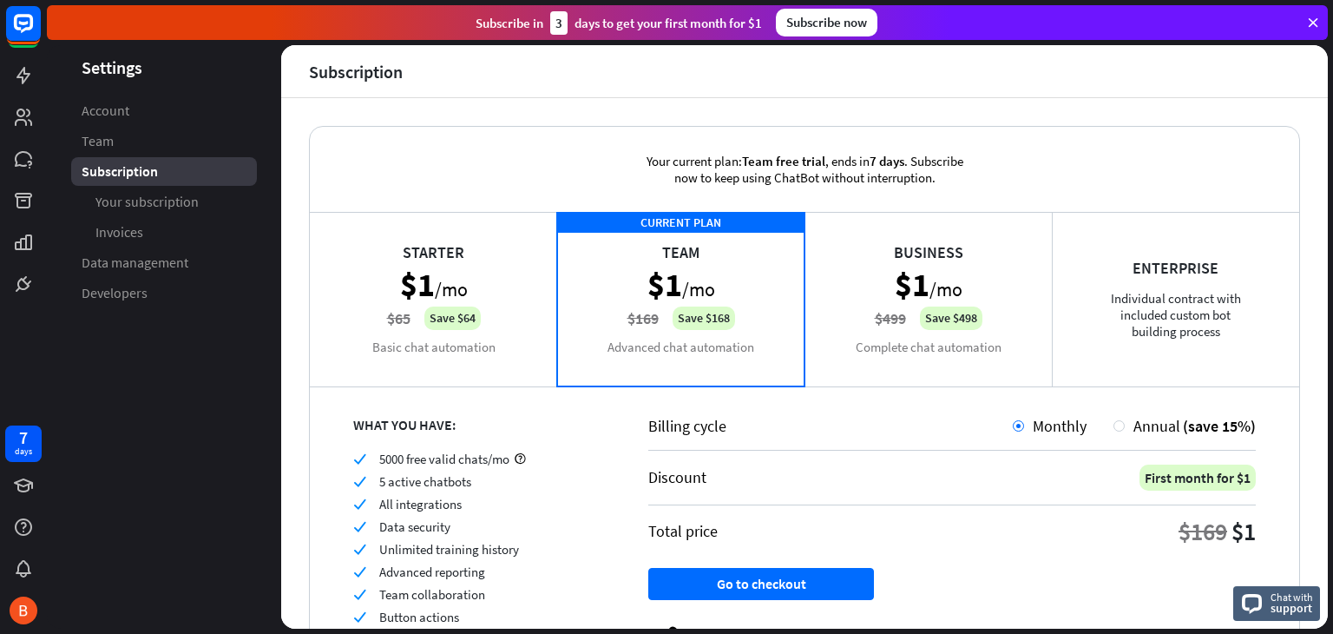
click at [483, 314] on div "Starter $1 /mo $65 Save $64 Basic chat automation" at bounding box center [433, 299] width 247 height 174
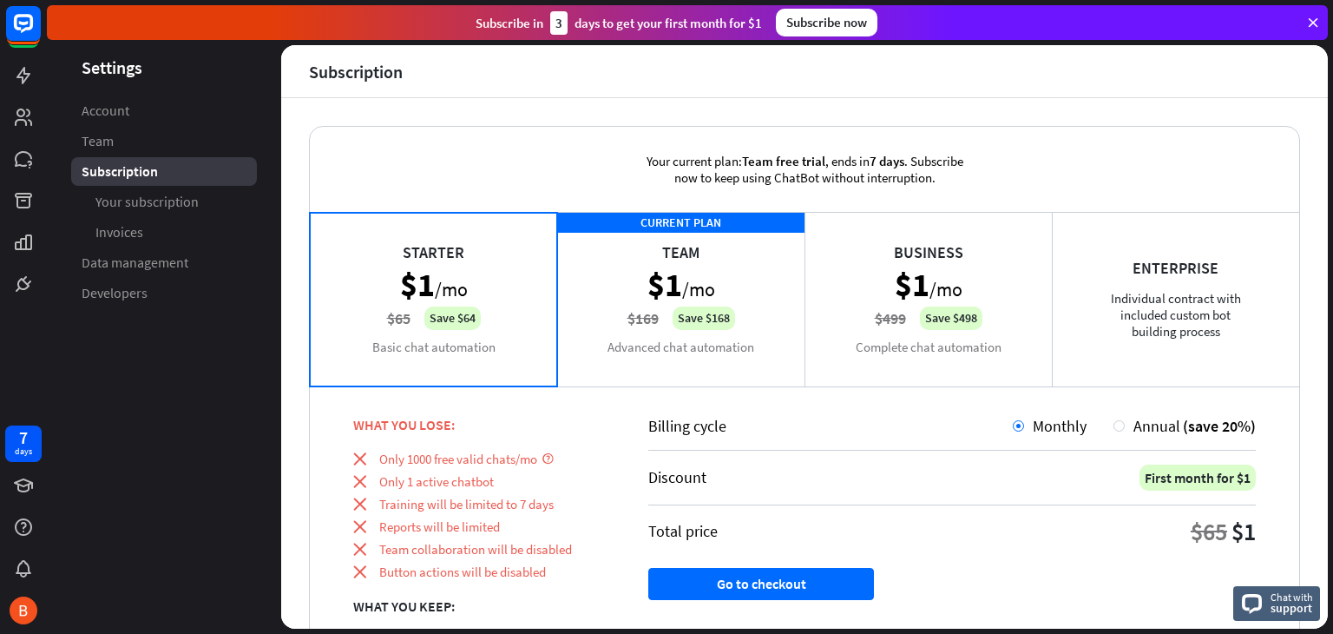
click at [543, 311] on div "Starter $1 /mo $65 Save $64 Basic chat automation" at bounding box center [433, 299] width 247 height 174
click at [1204, 340] on div "Enterprise Individual contract with included custom bot building process" at bounding box center [1175, 299] width 247 height 174
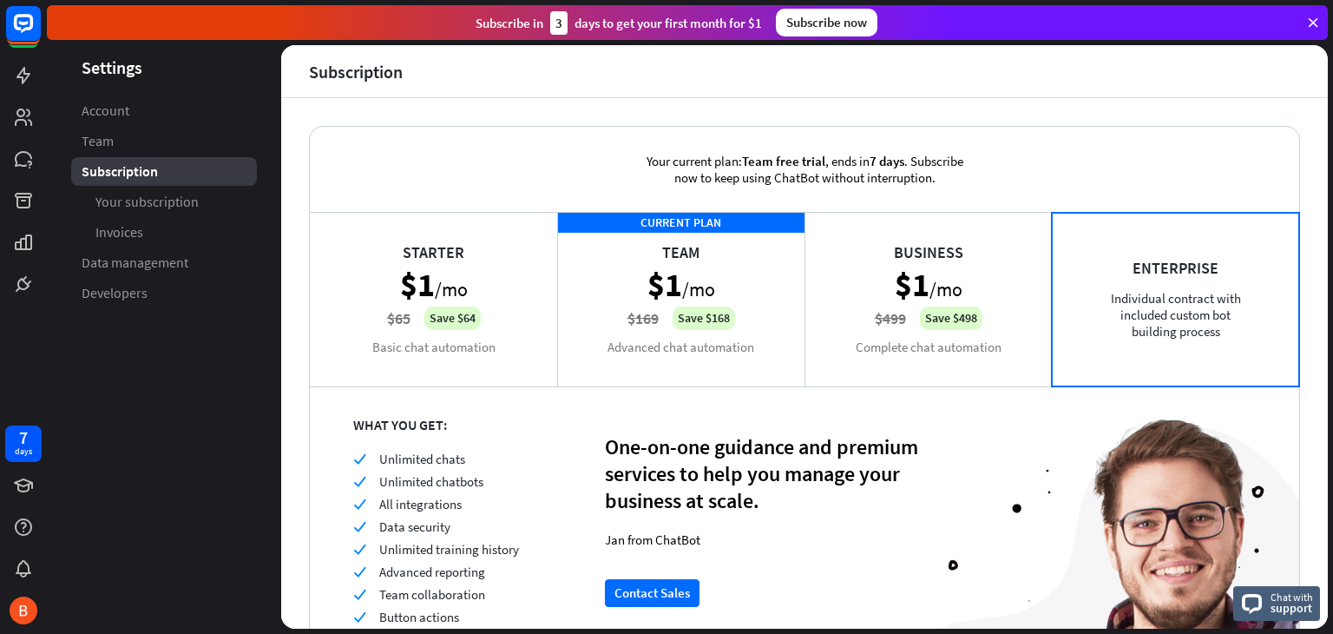
click at [852, 319] on div "Business $1 /mo $499 Save $498 Complete chat automation" at bounding box center [928, 299] width 247 height 174
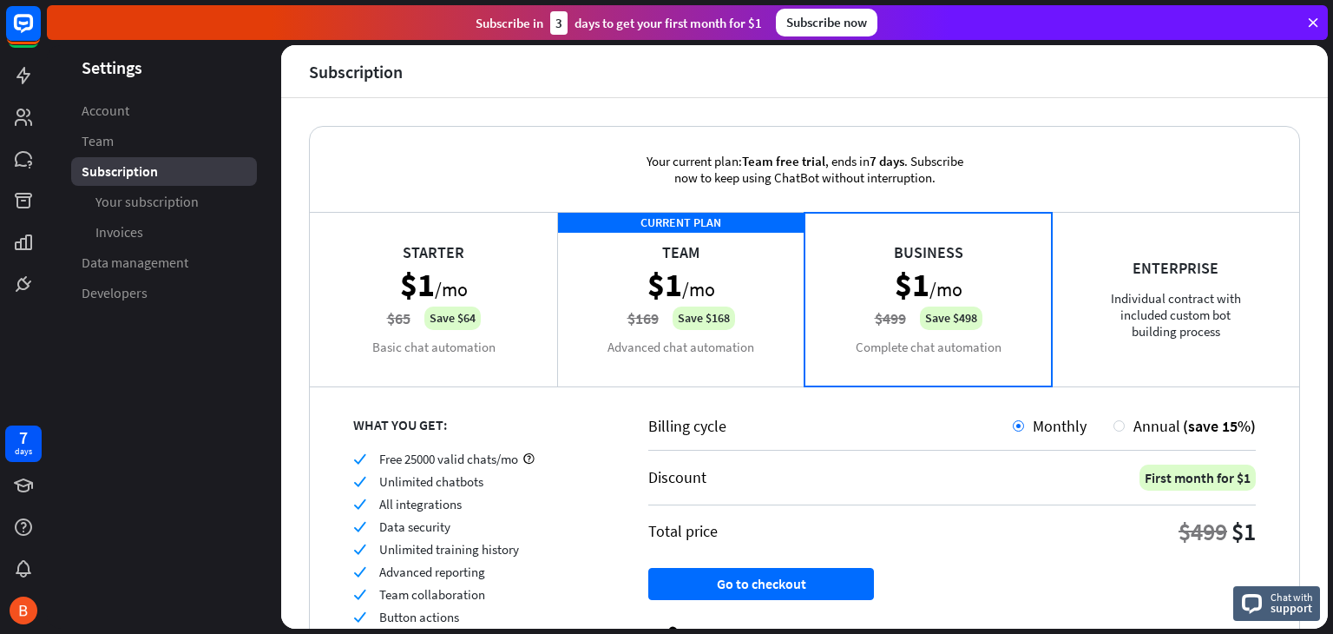
click at [1100, 321] on div "Enterprise Individual contract with included custom bot building process" at bounding box center [1175, 299] width 247 height 174
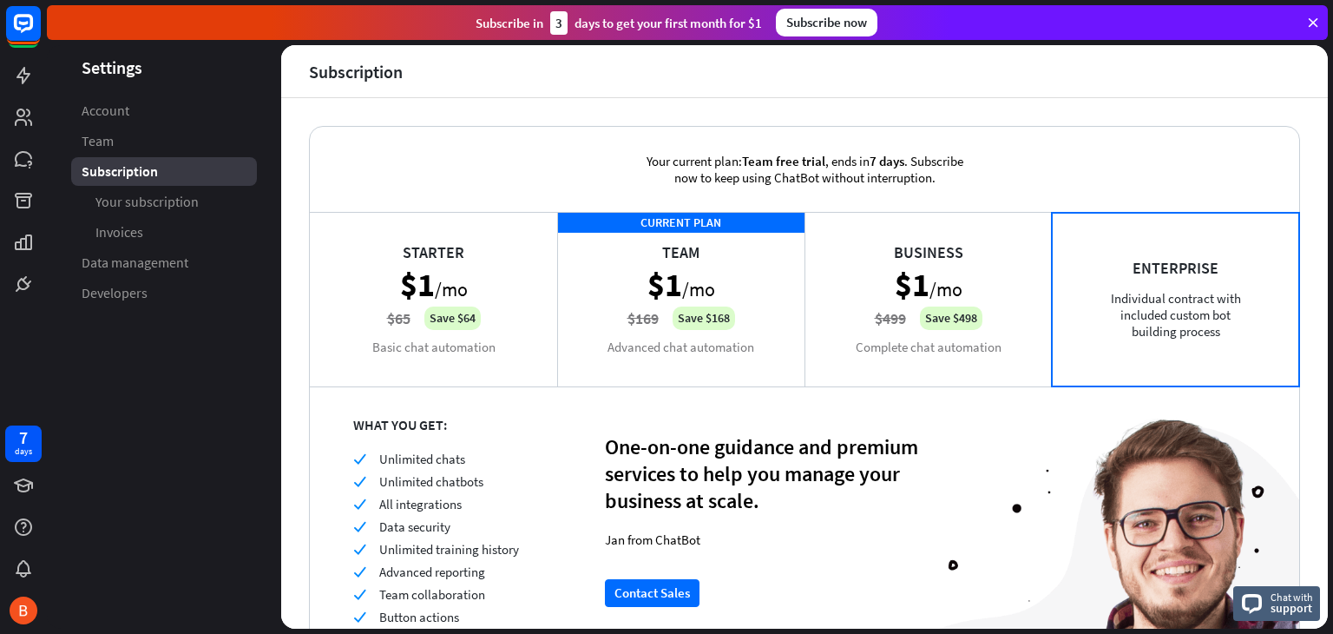
click at [865, 321] on div "Business $1 /mo $499 Save $498 Complete chat automation" at bounding box center [928, 299] width 247 height 174
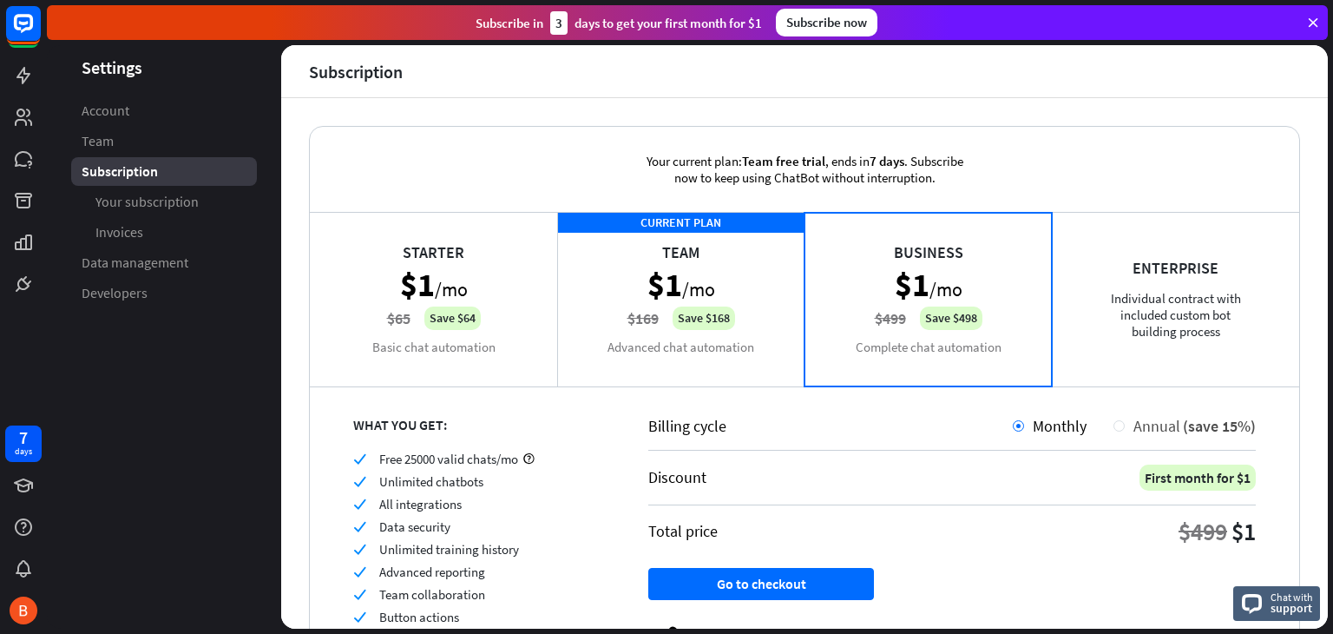
click at [1114, 423] on div at bounding box center [1119, 425] width 11 height 11
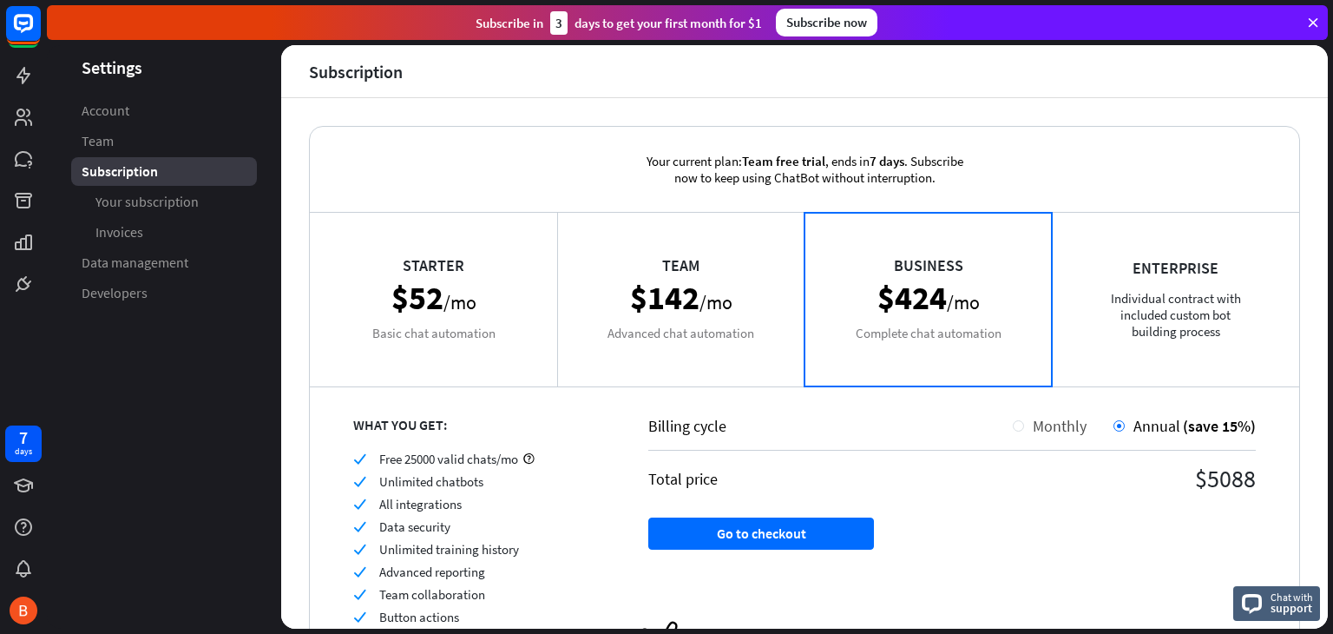
click at [1051, 418] on span "Monthly" at bounding box center [1060, 426] width 54 height 20
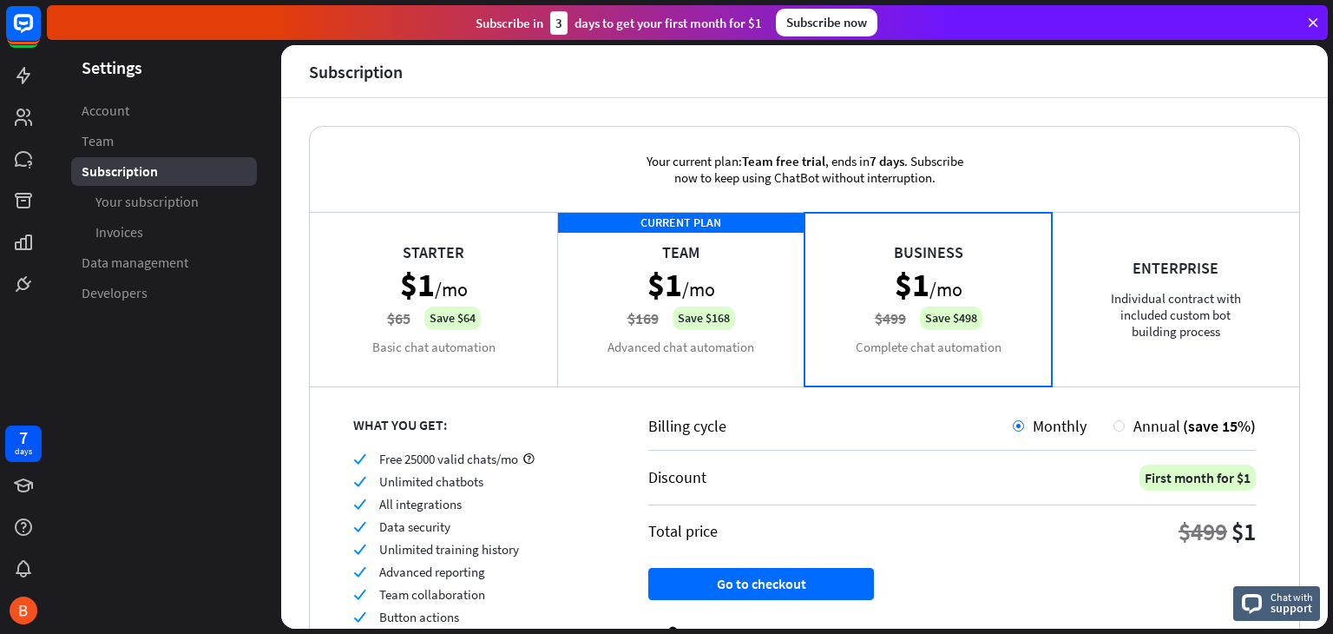
click at [1174, 438] on div "Billing cycle Monthly Annual (save 15%)" at bounding box center [952, 433] width 608 height 35
click at [1147, 430] on span "Annual" at bounding box center [1157, 426] width 47 height 20
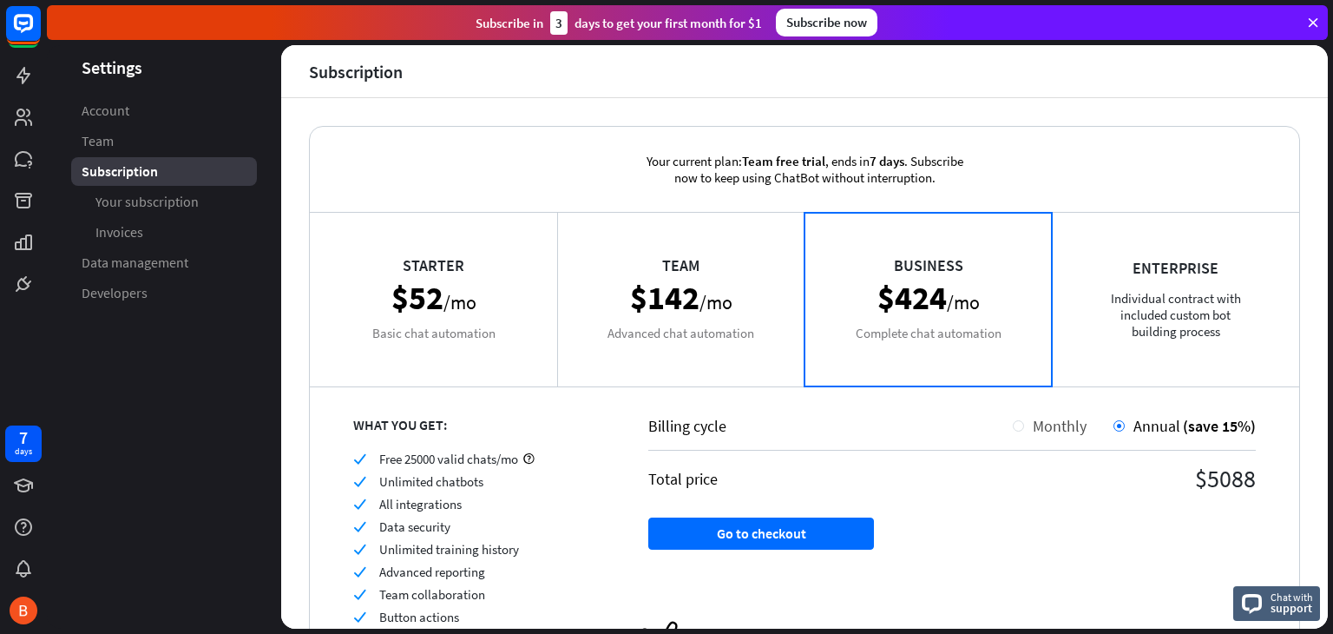
click at [1067, 421] on span "Monthly" at bounding box center [1060, 426] width 54 height 20
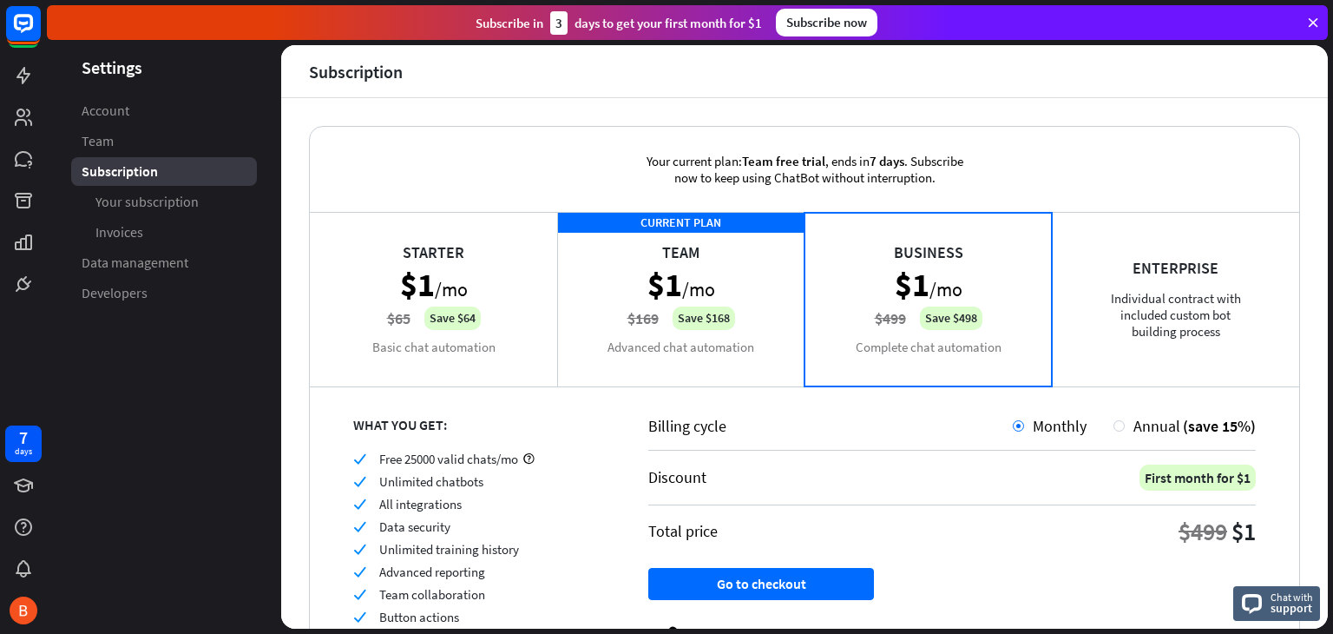
click at [1100, 404] on div "Billing cycle Monthly Annual (save 15%) Discount First month for $1 Total price…" at bounding box center [952, 525] width 695 height 281
click at [1125, 424] on div "Annual (save 15%)" at bounding box center [1190, 426] width 131 height 20
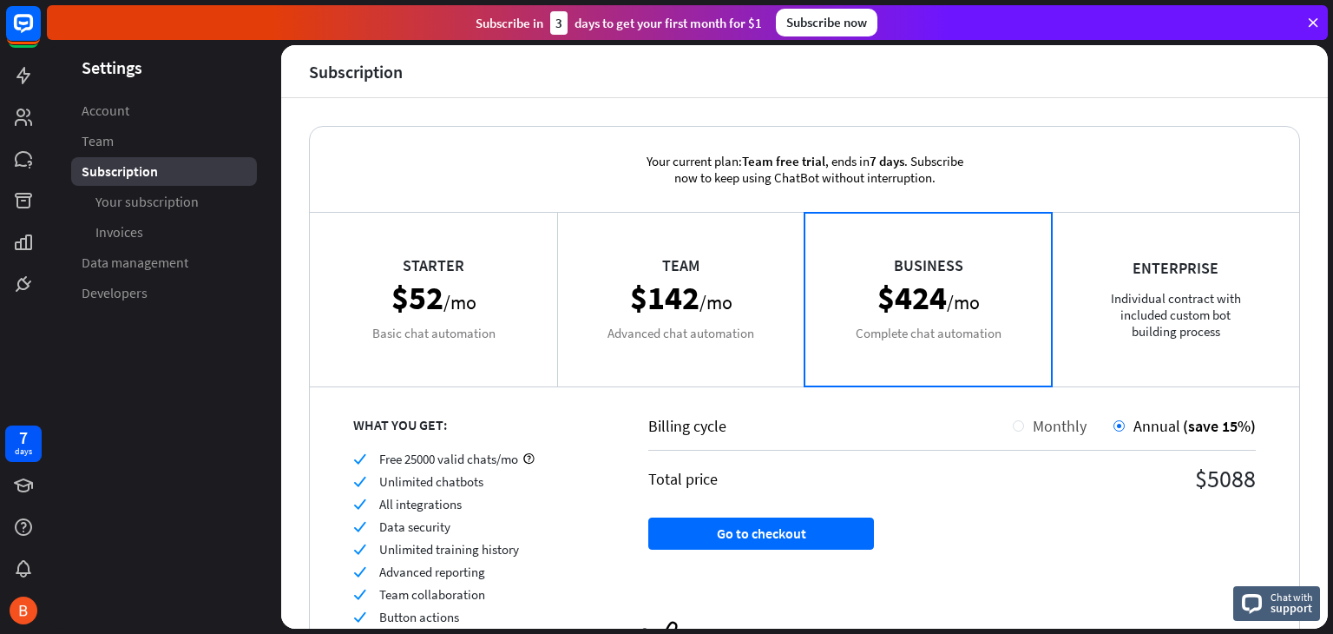
click at [1045, 424] on span "Monthly" at bounding box center [1060, 426] width 54 height 20
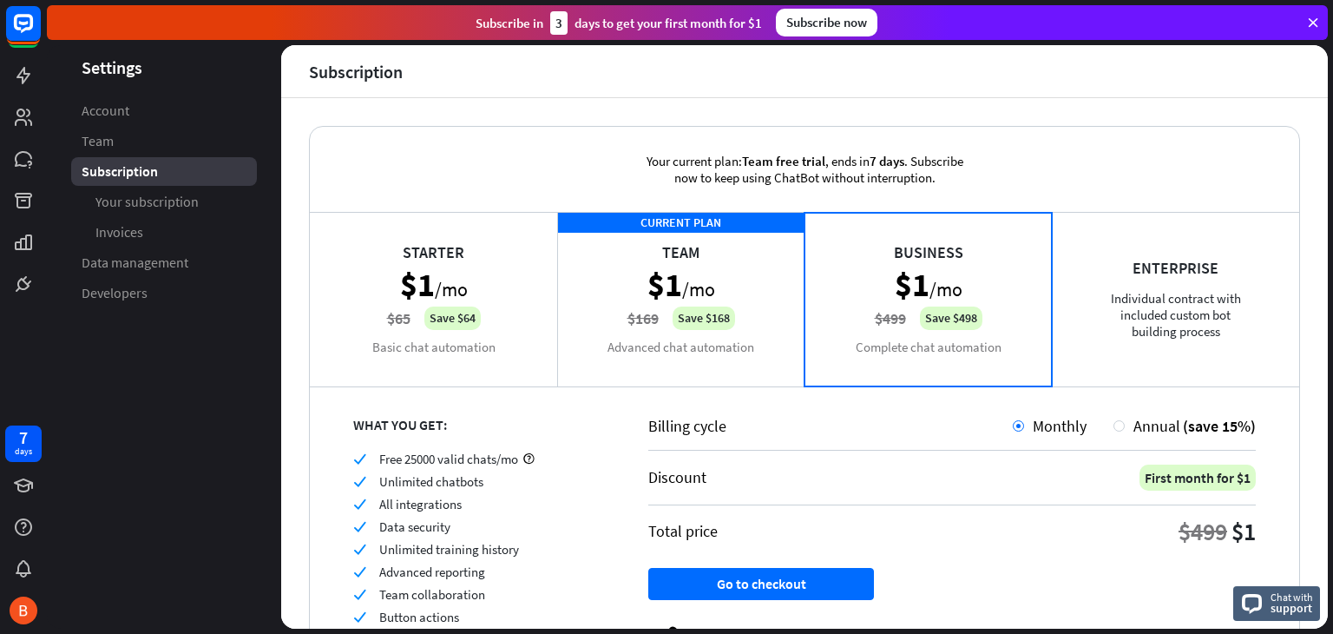
click at [430, 302] on div "Starter $1 /mo $65 Save $64 Basic chat automation" at bounding box center [433, 299] width 247 height 174
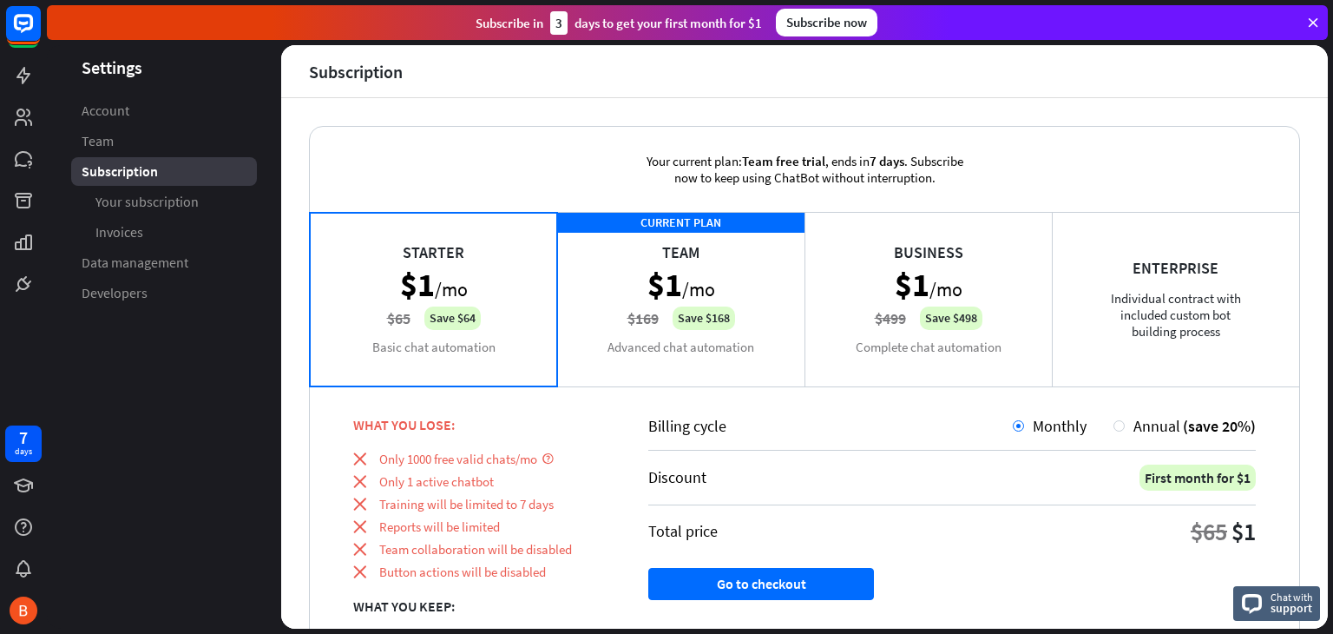
click at [622, 320] on div "CURRENT PLAN Team $1 /mo $169 Save $168 Advanced chat automation" at bounding box center [680, 299] width 247 height 174
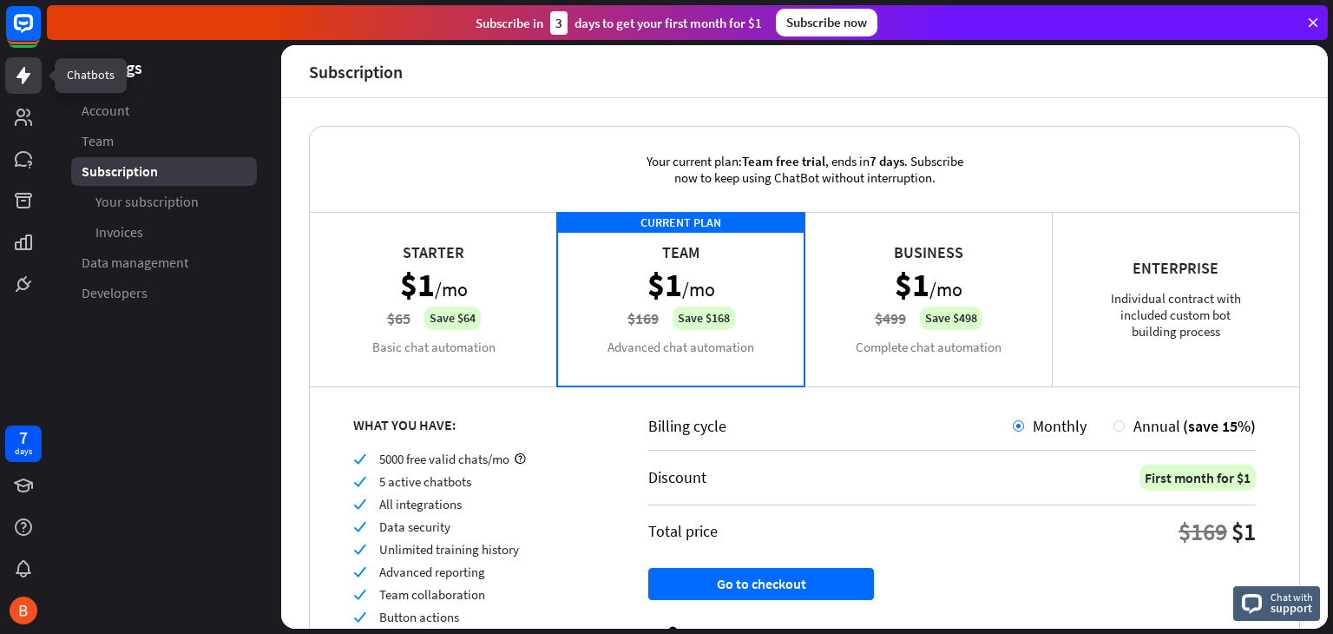
click at [20, 84] on icon at bounding box center [23, 75] width 21 height 21
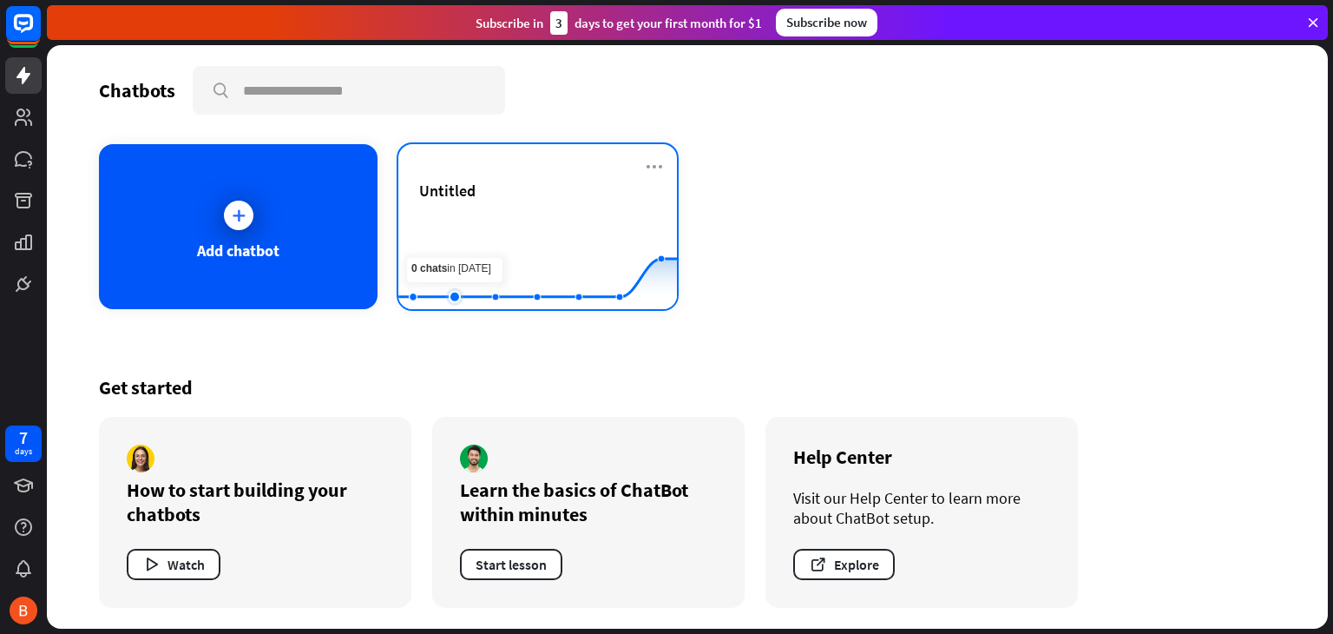
click at [456, 247] on rect at bounding box center [537, 266] width 279 height 109
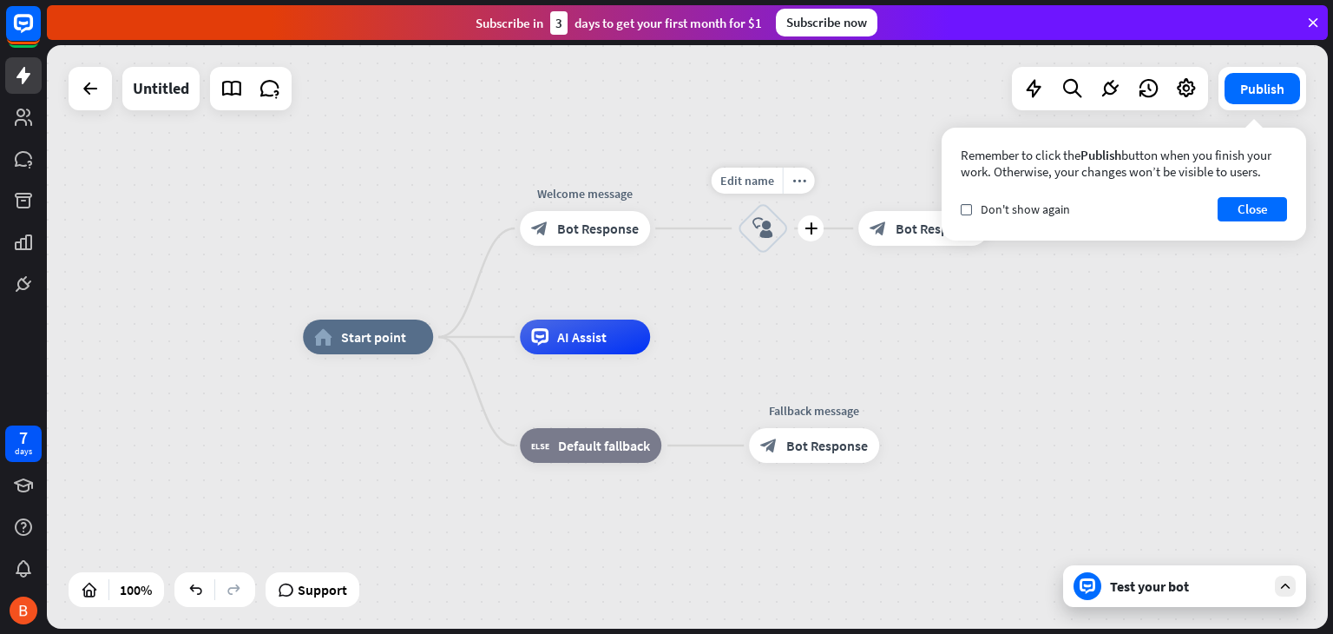
click at [754, 227] on icon "block_user_input" at bounding box center [763, 228] width 21 height 21
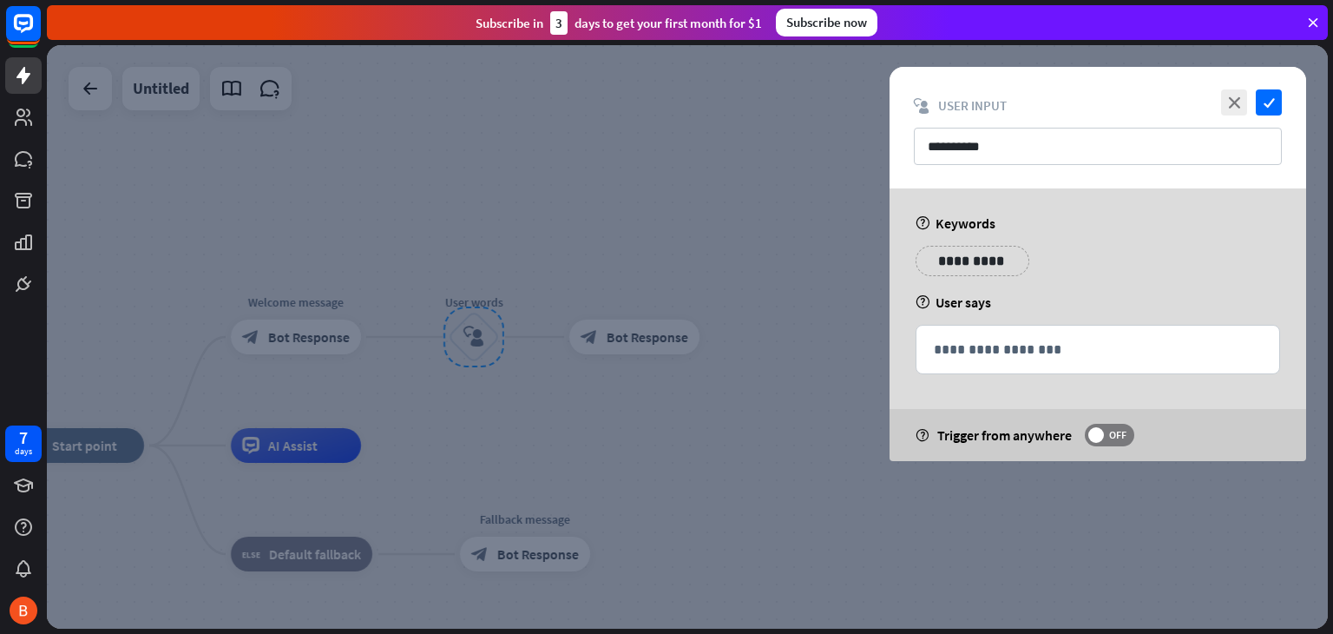
click at [971, 272] on div "**********" at bounding box center [973, 261] width 114 height 30
click at [927, 260] on div "**********" at bounding box center [973, 261] width 114 height 30
click at [970, 344] on p "**********" at bounding box center [1098, 350] width 328 height 22
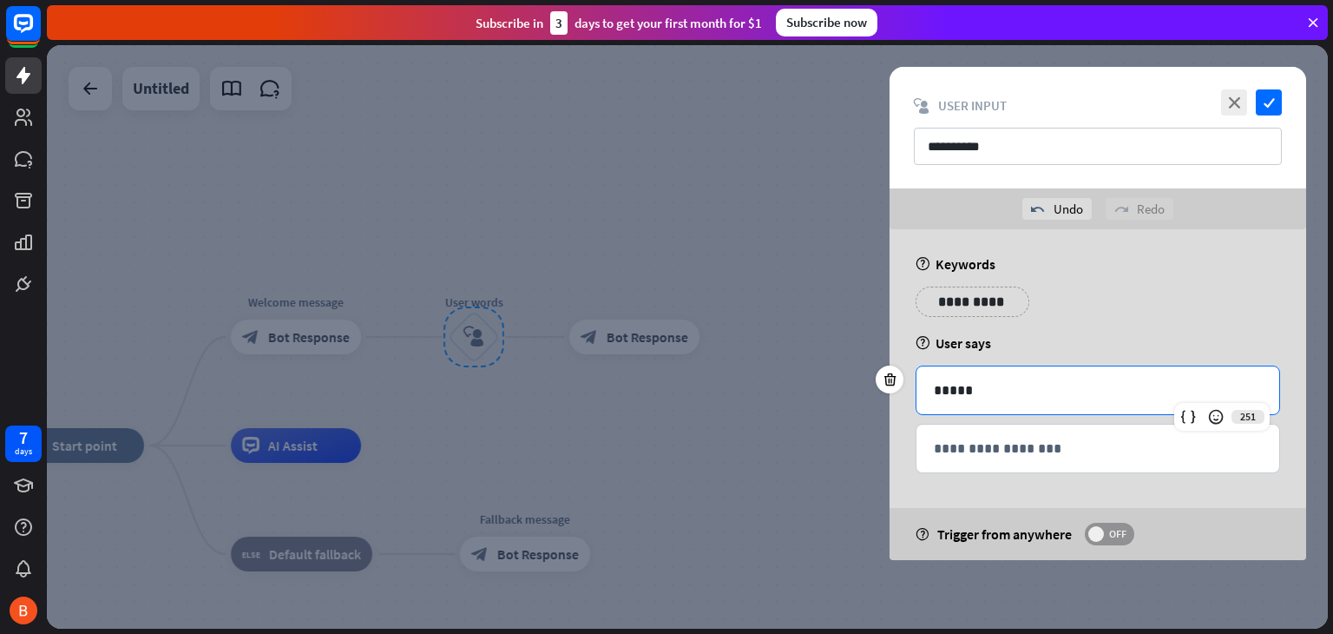
click at [1100, 531] on span at bounding box center [1097, 534] width 16 height 16
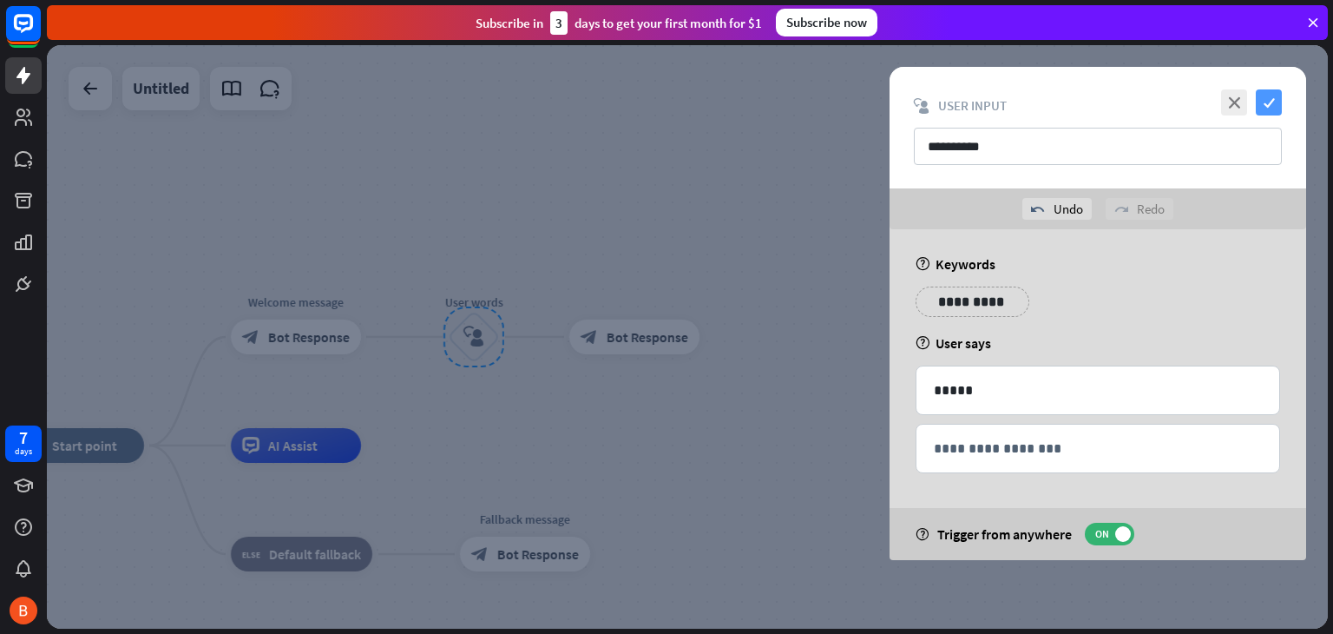
click at [1272, 101] on icon "check" at bounding box center [1269, 102] width 26 height 26
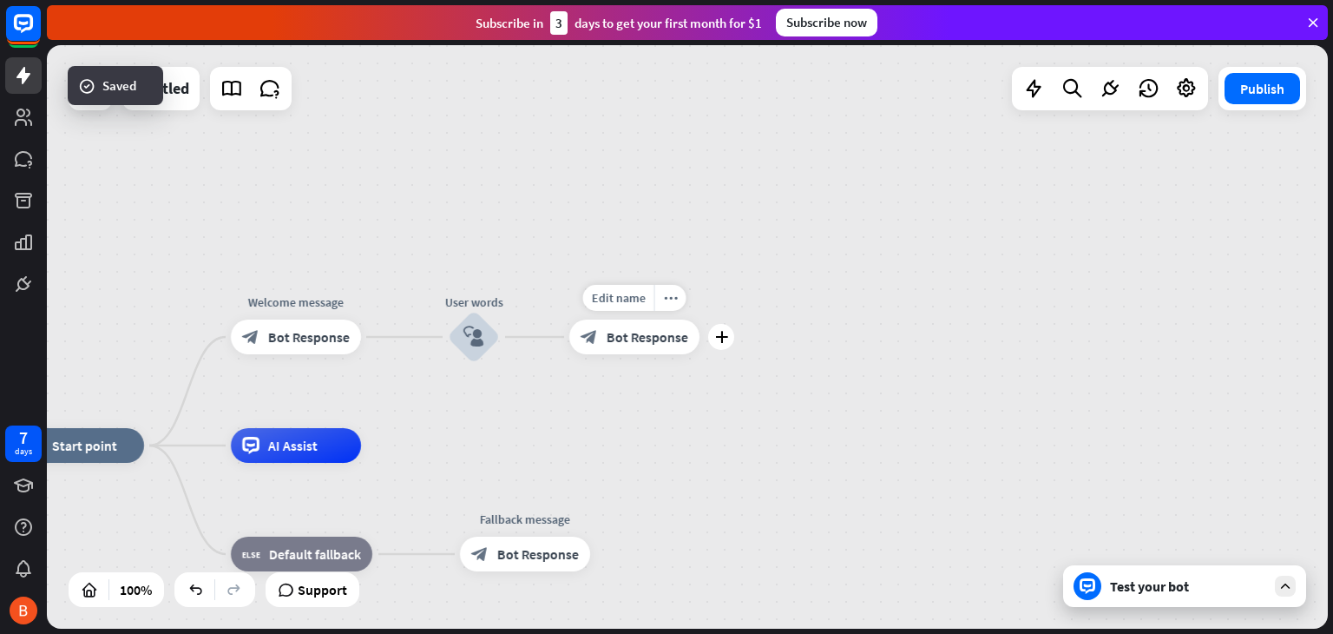
click at [646, 335] on span "Bot Response" at bounding box center [648, 336] width 82 height 17
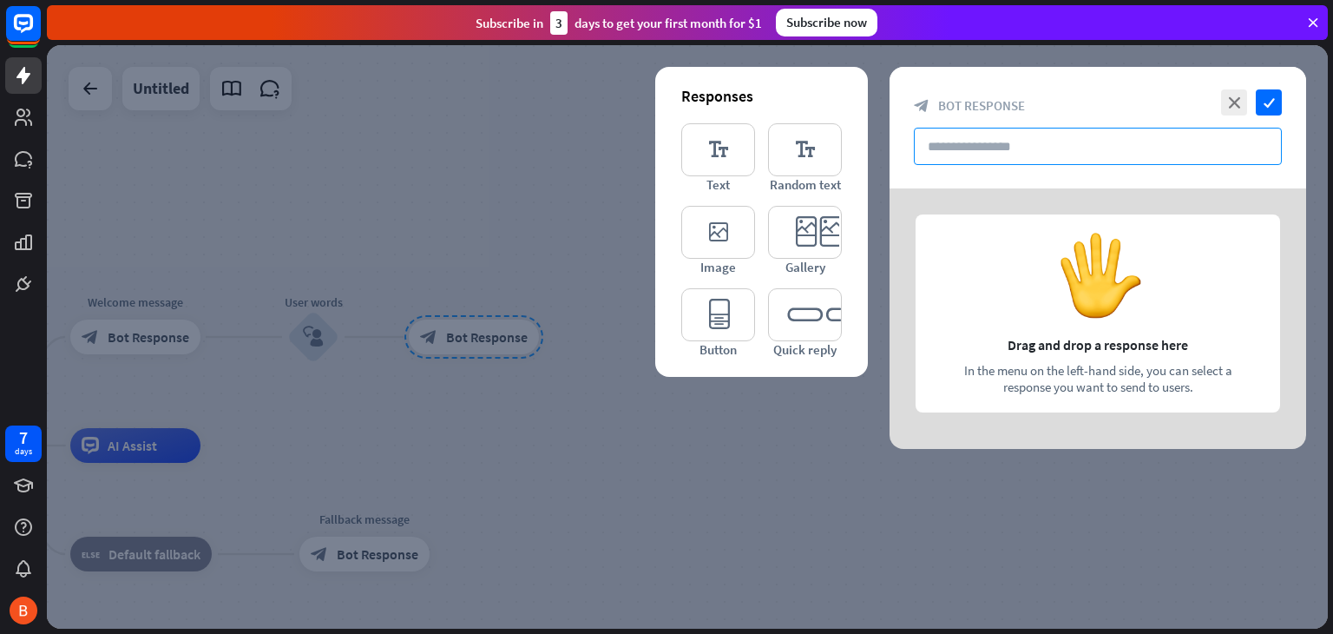
click at [1020, 136] on input "text" at bounding box center [1098, 146] width 368 height 37
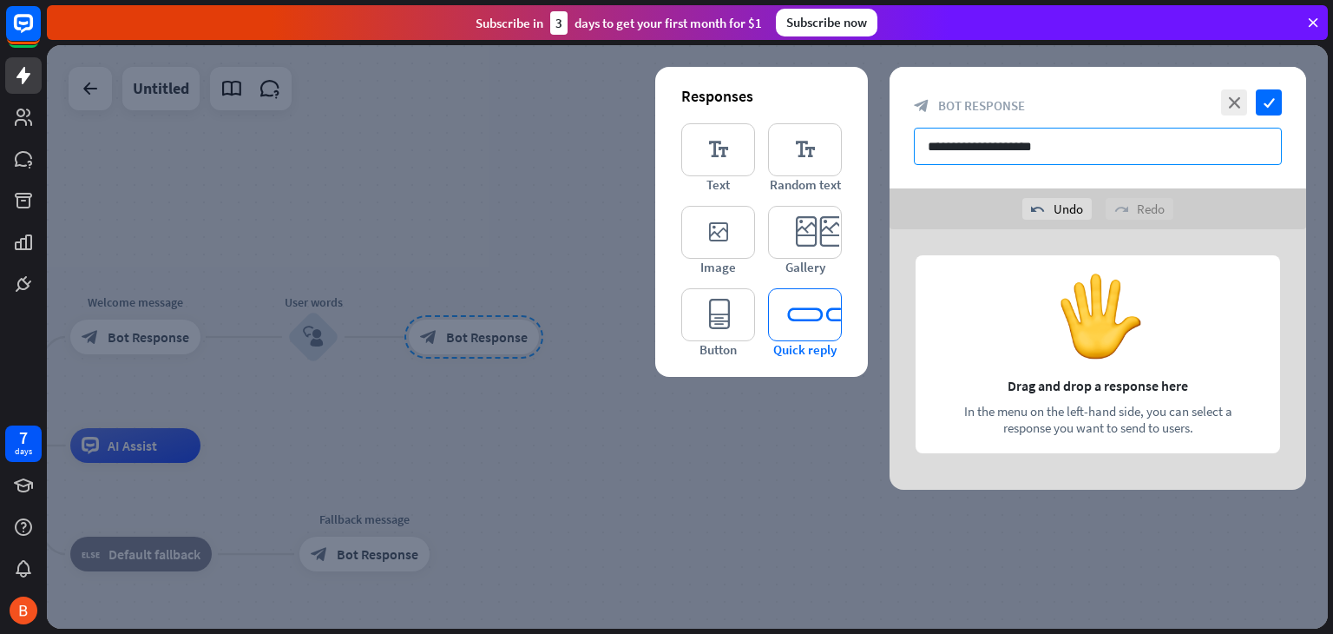
type input "**********"
click at [810, 314] on icon "editor_quick_replies" at bounding box center [805, 314] width 74 height 53
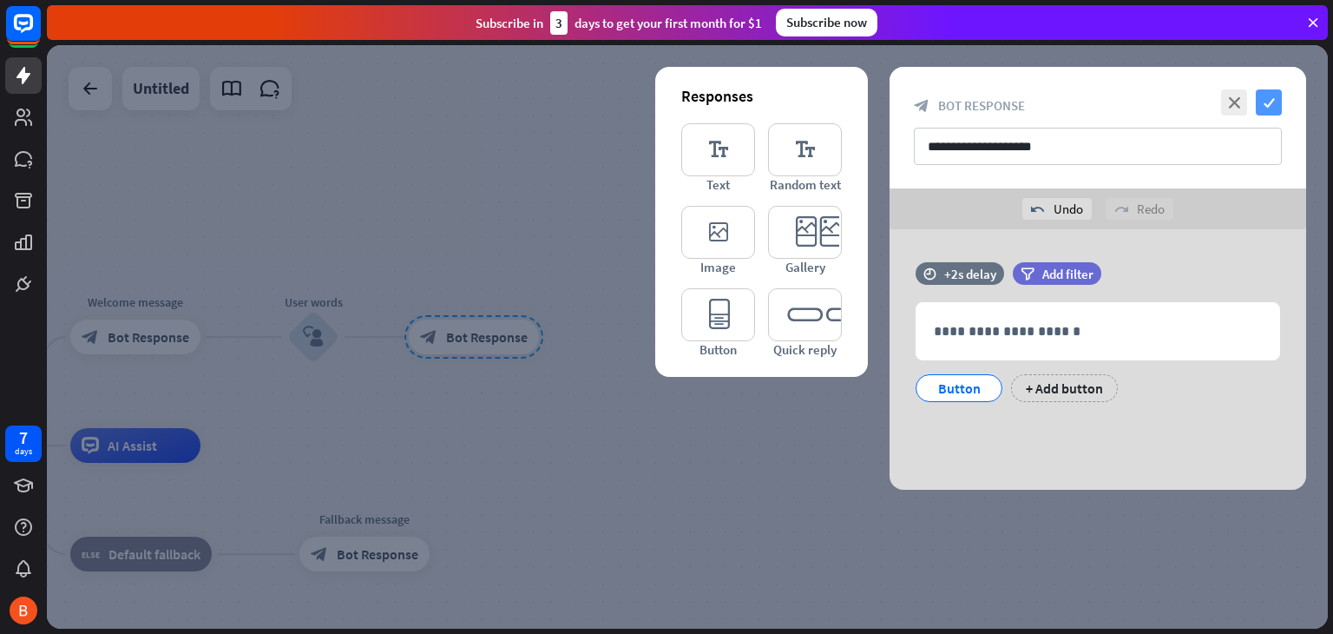
click at [1269, 105] on icon "check" at bounding box center [1269, 102] width 26 height 26
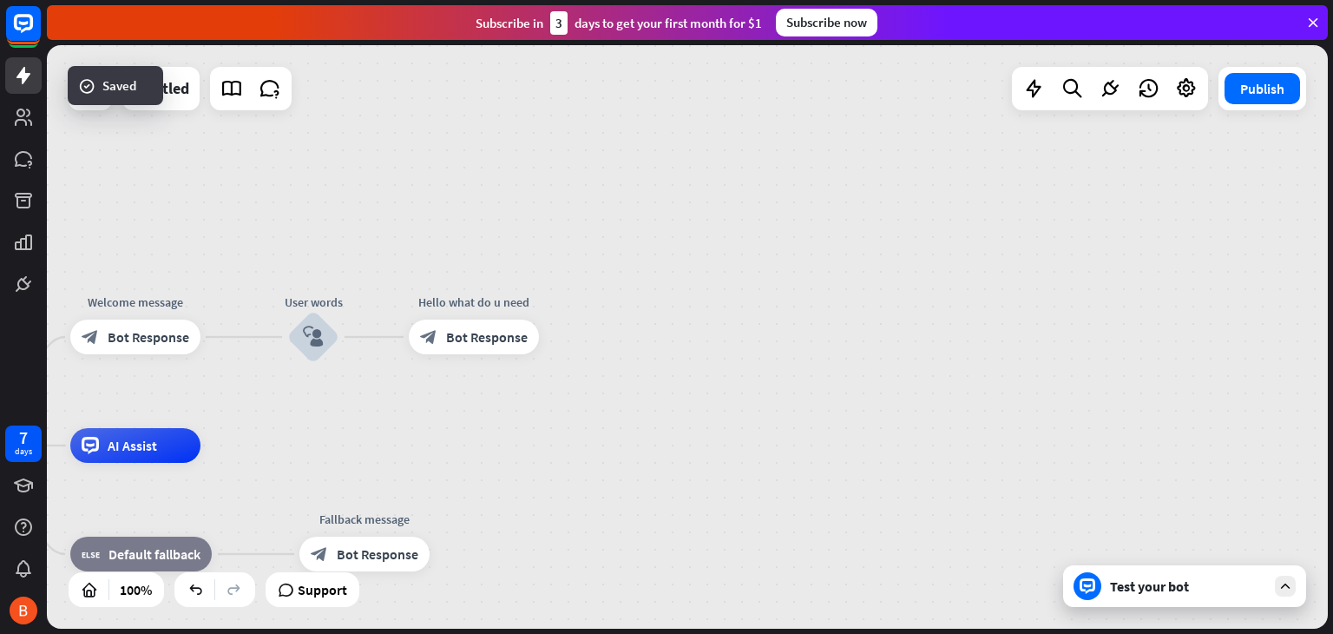
click at [1182, 585] on div "Test your bot" at bounding box center [1188, 585] width 156 height 17
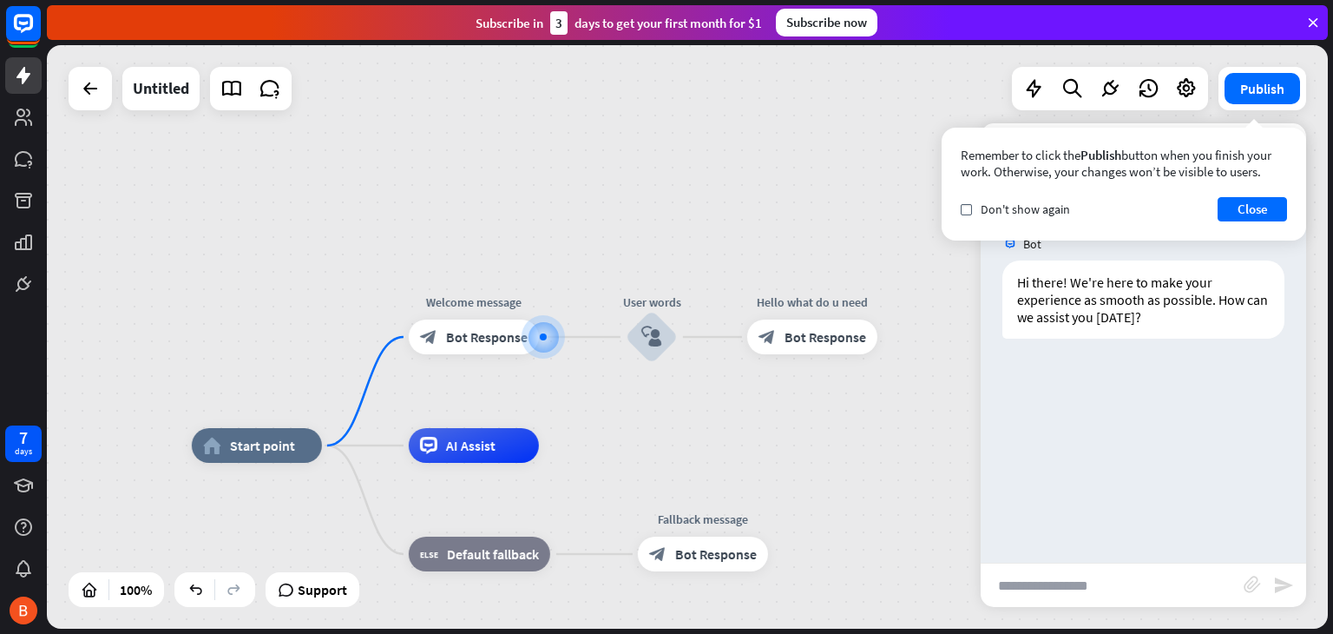
click at [1123, 576] on input "text" at bounding box center [1112, 584] width 263 height 43
type input "*****"
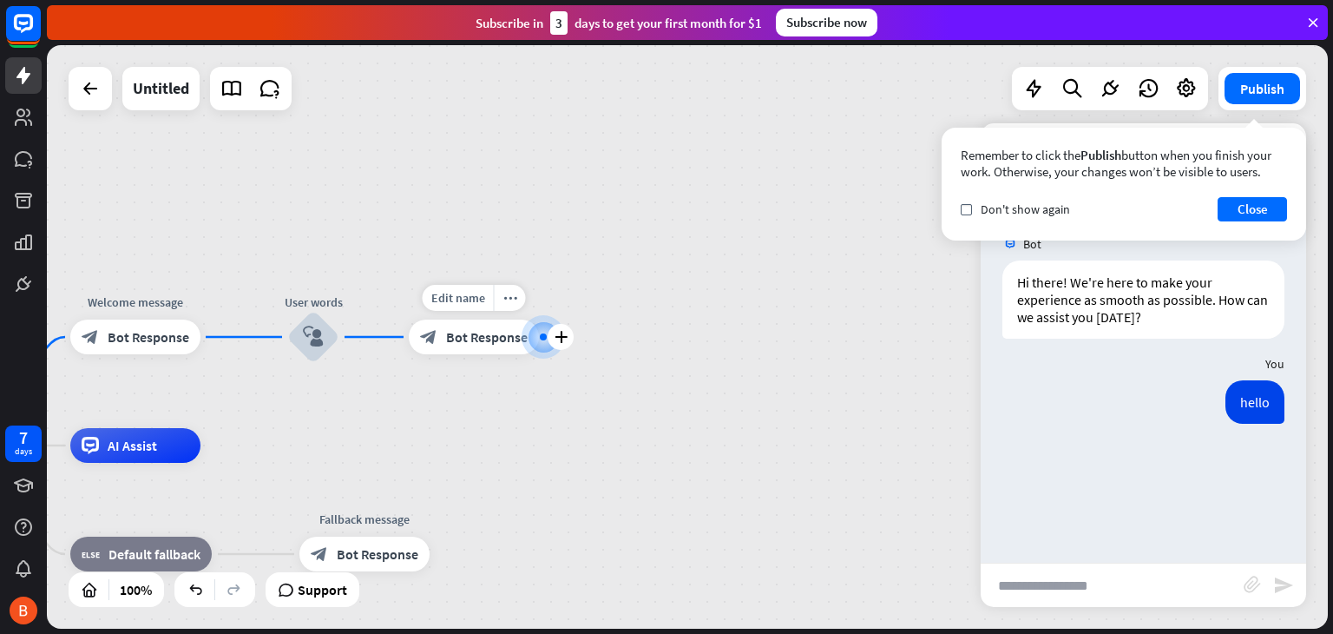
click at [486, 343] on span "Bot Response" at bounding box center [487, 336] width 82 height 17
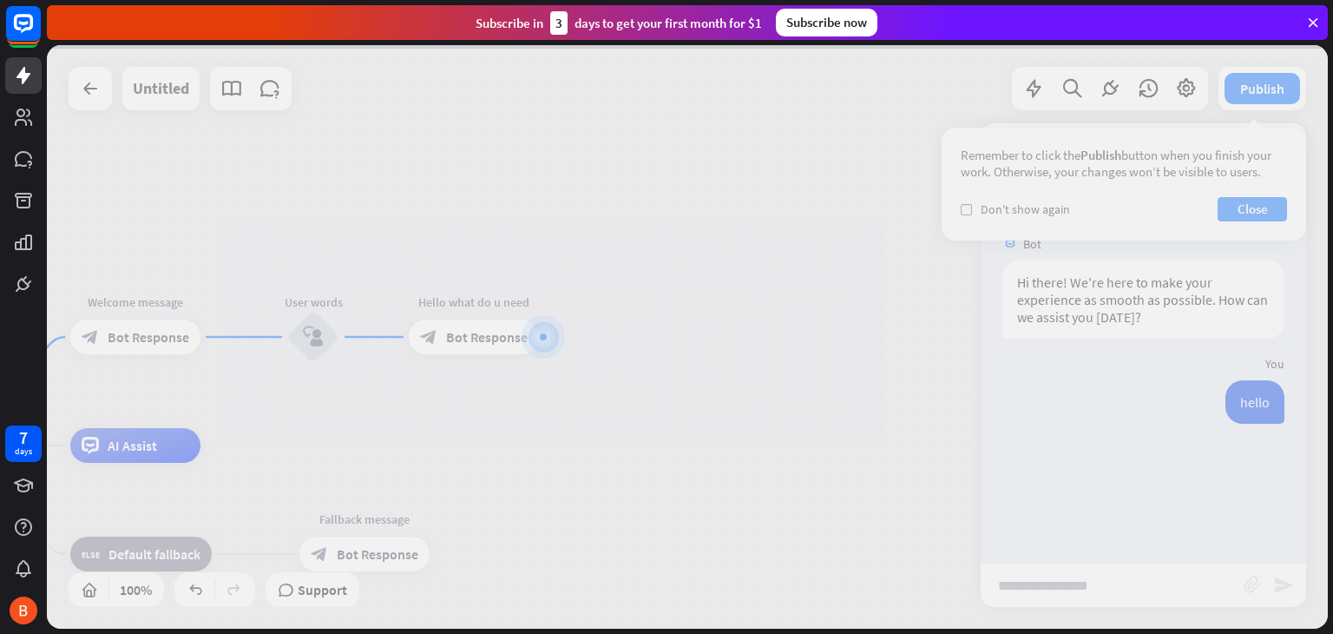
click at [486, 343] on div at bounding box center [687, 336] width 1281 height 583
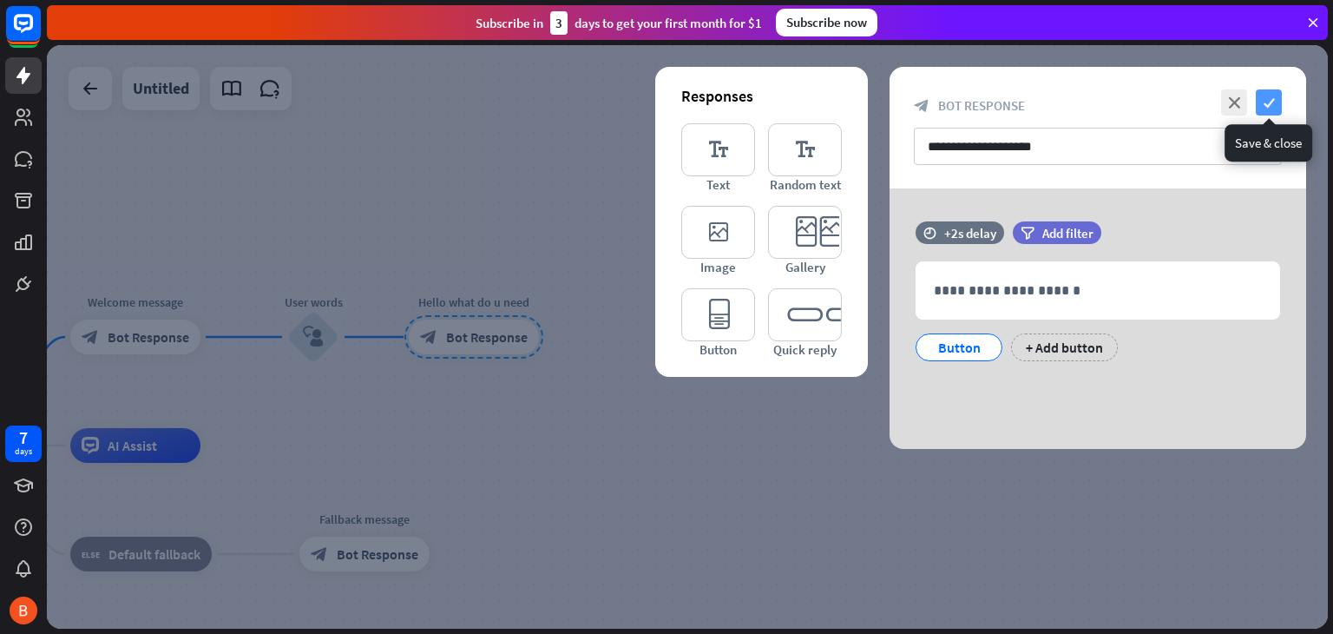
click at [1267, 106] on icon "check" at bounding box center [1269, 102] width 26 height 26
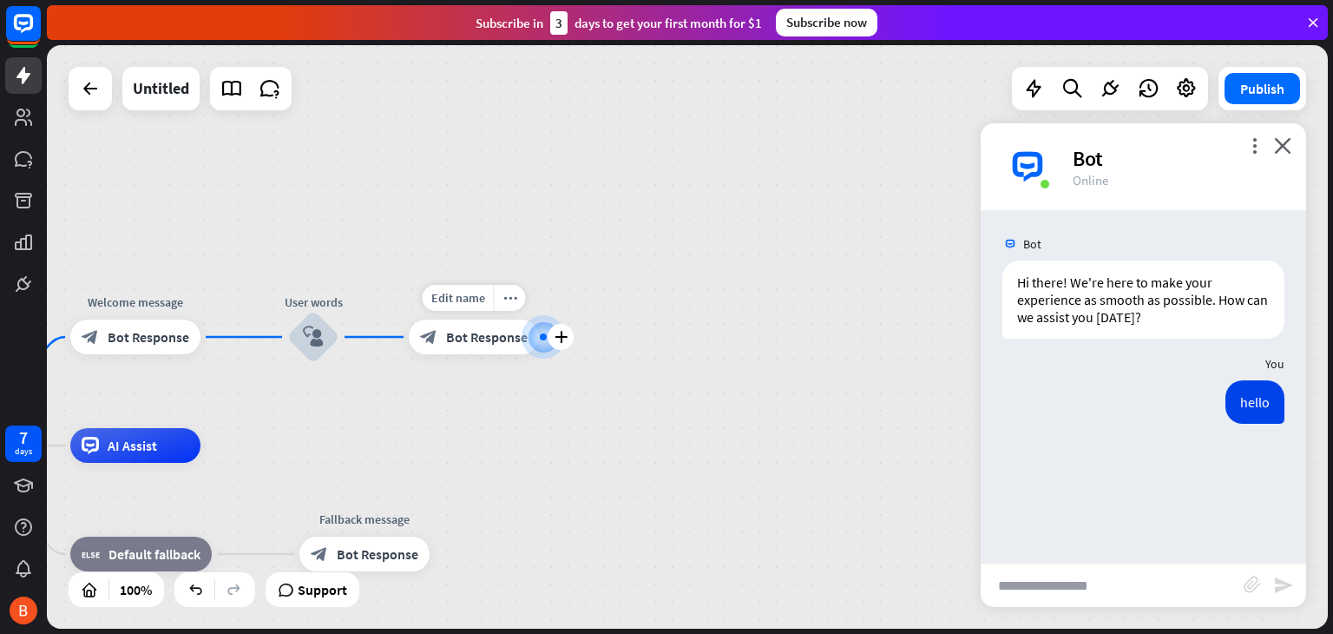
click at [482, 333] on span "Bot Response" at bounding box center [487, 336] width 82 height 17
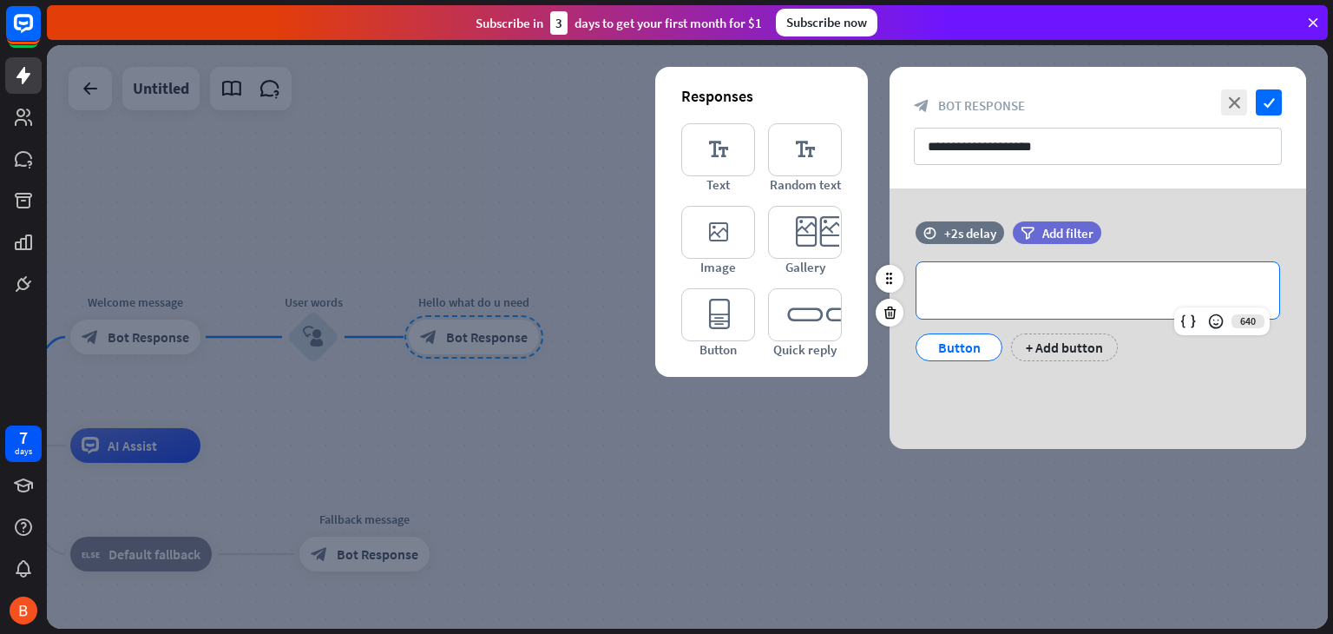
drag, startPoint x: 958, startPoint y: 310, endPoint x: 978, endPoint y: 296, distance: 24.3
click at [961, 309] on div "**********" at bounding box center [1098, 290] width 363 height 56
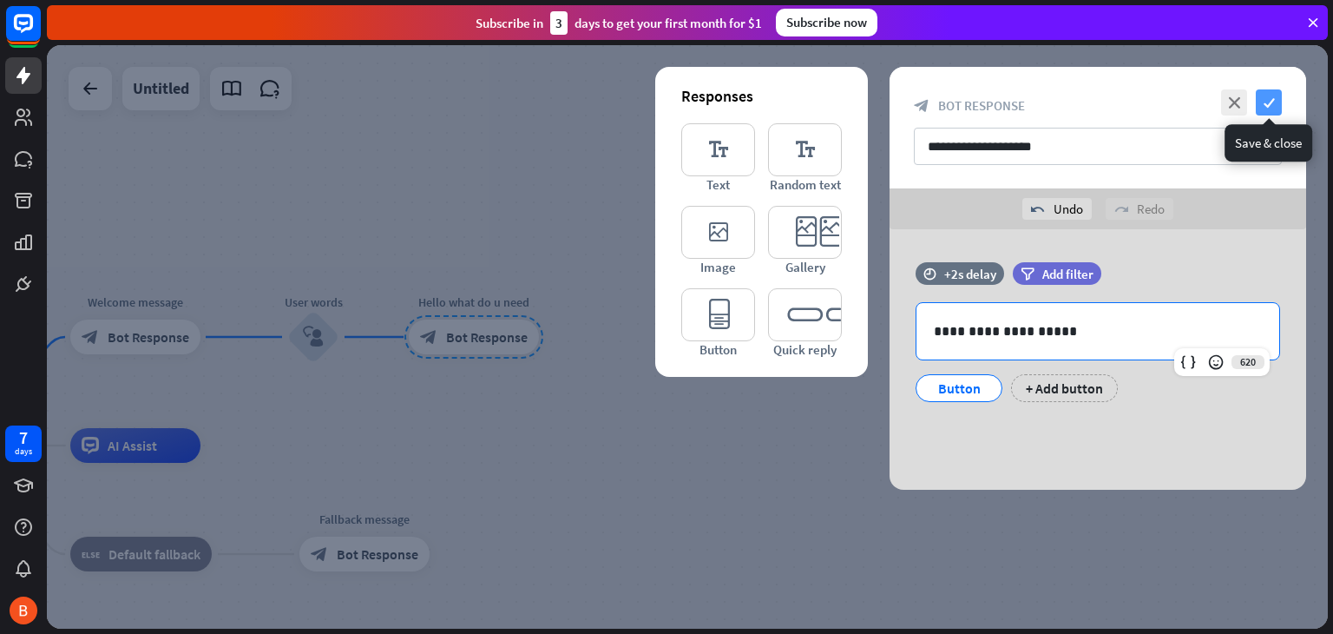
click at [1266, 108] on icon "check" at bounding box center [1269, 102] width 26 height 26
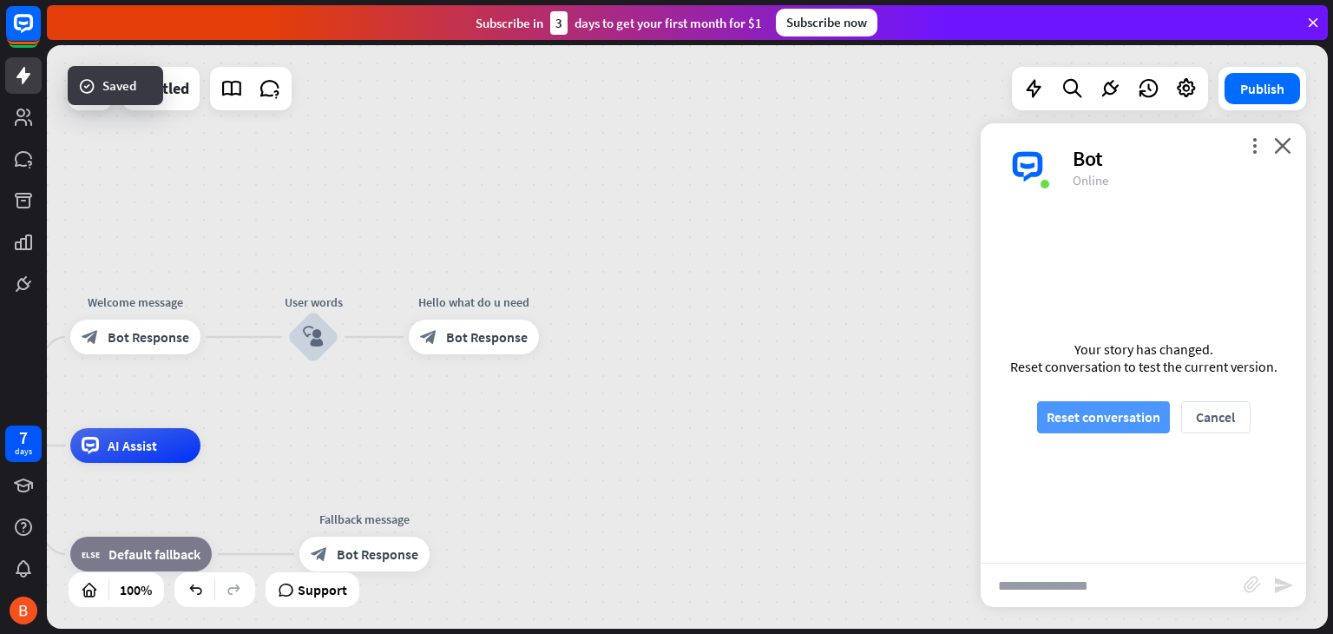
click at [1125, 422] on button "Reset conversation" at bounding box center [1103, 417] width 133 height 32
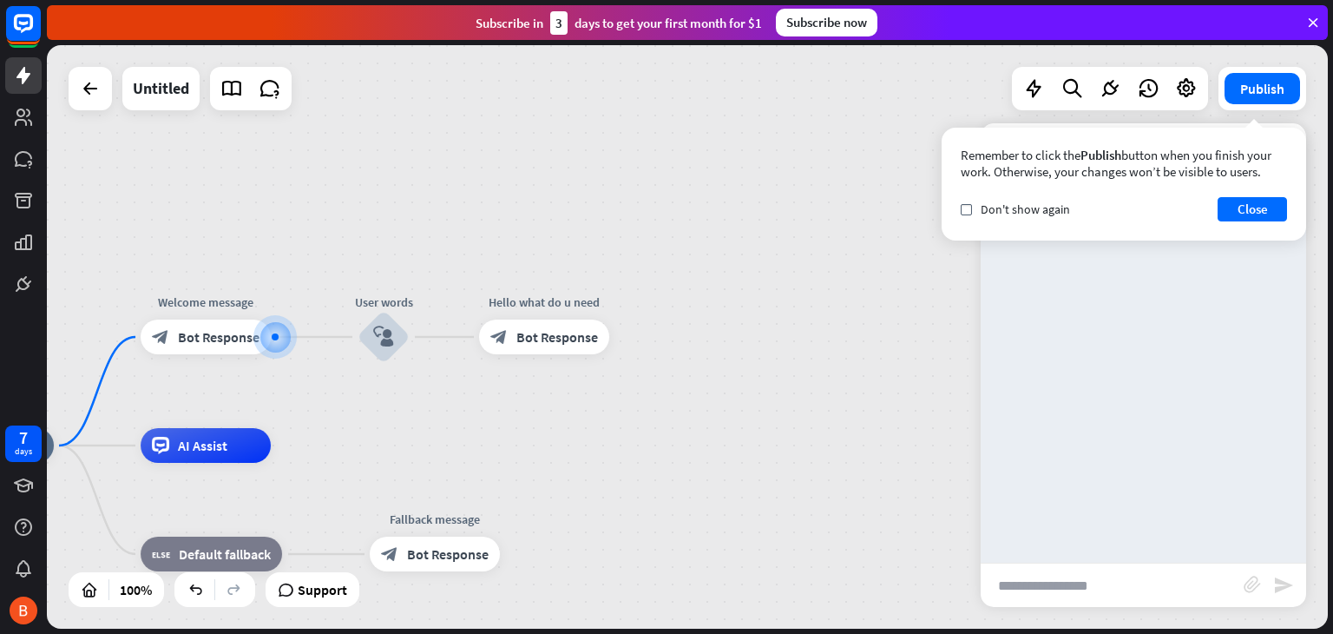
click at [1073, 577] on input "text" at bounding box center [1112, 584] width 263 height 43
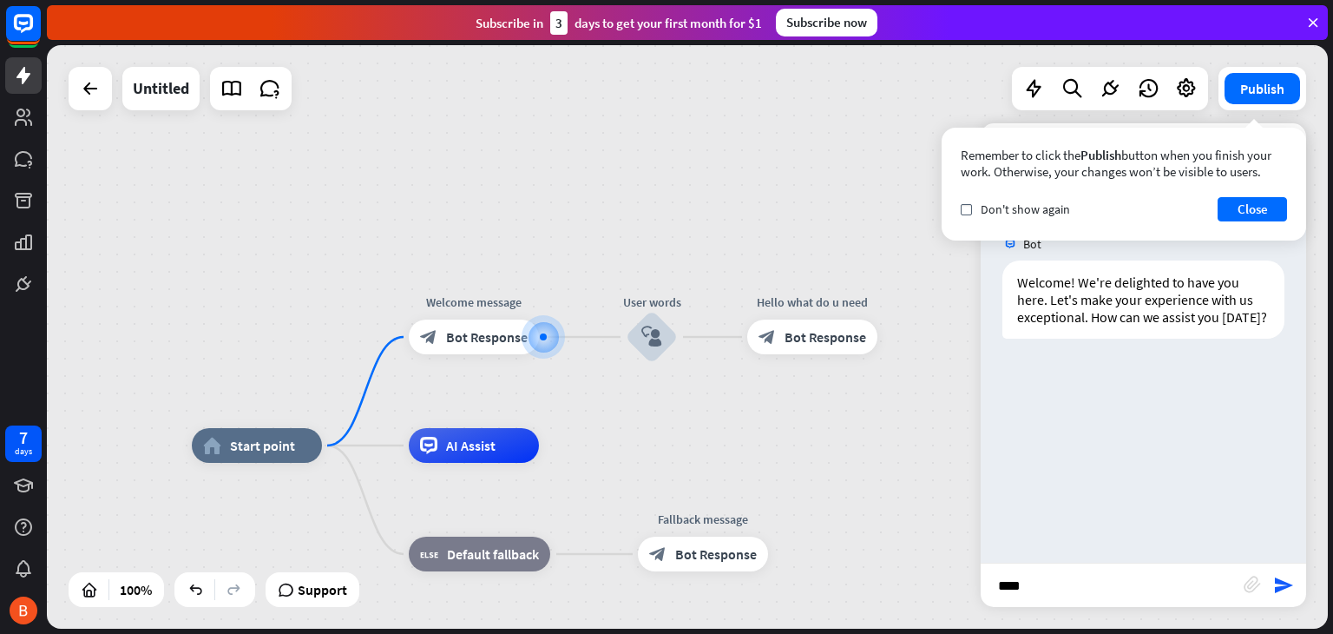
type input "*****"
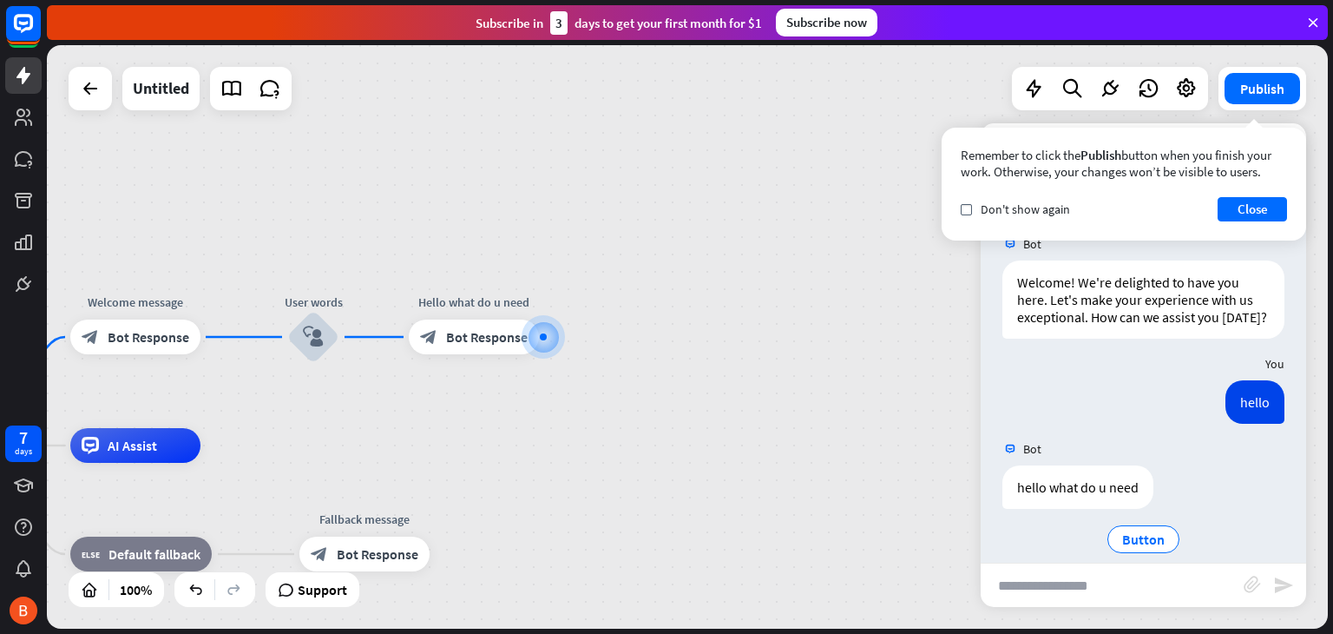
scroll to position [37, 0]
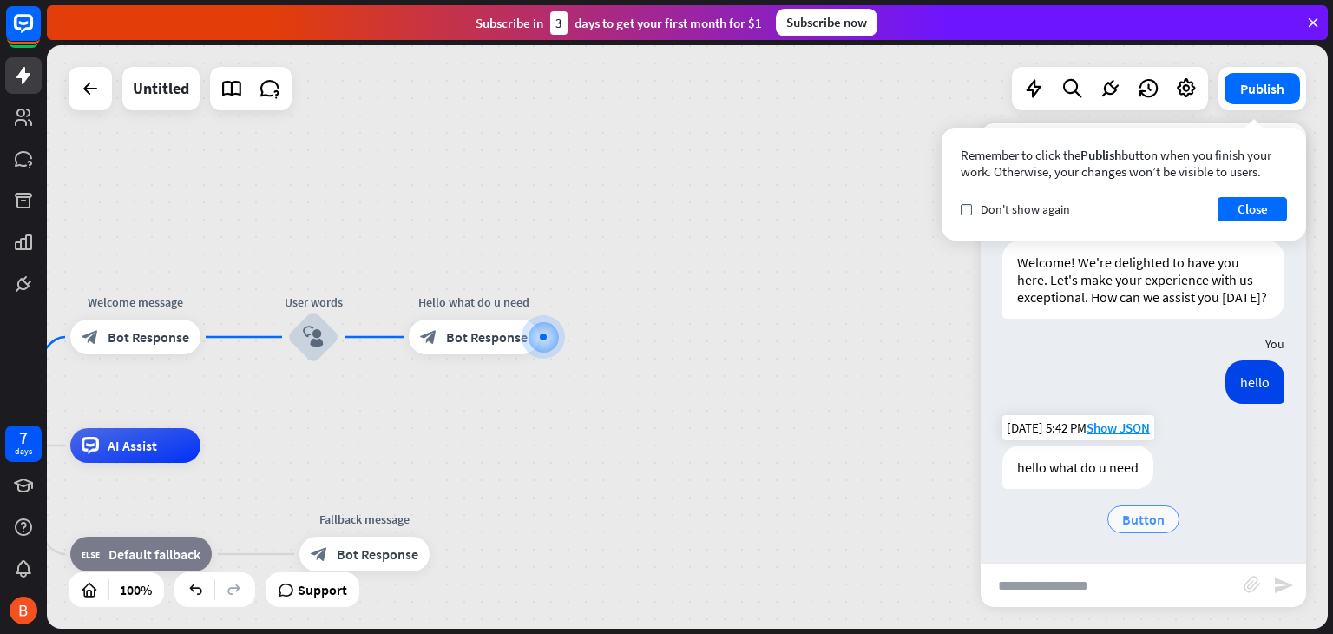
click at [1124, 515] on span "Button" at bounding box center [1144, 518] width 43 height 17
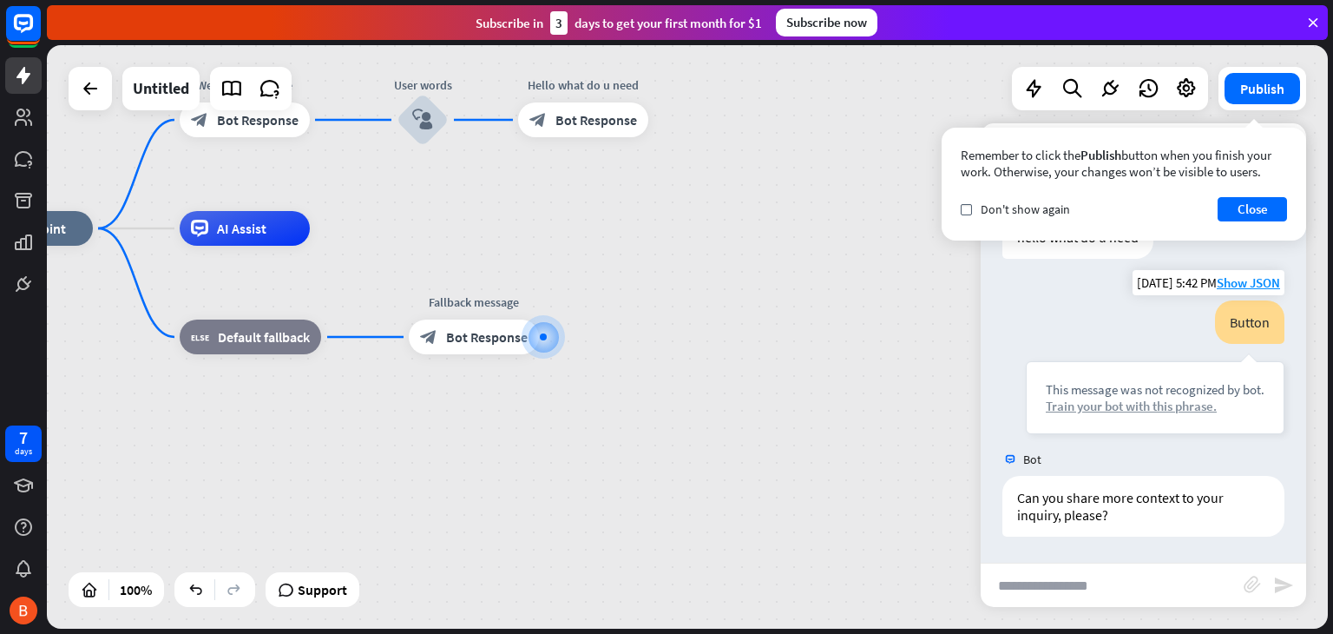
scroll to position [267, 0]
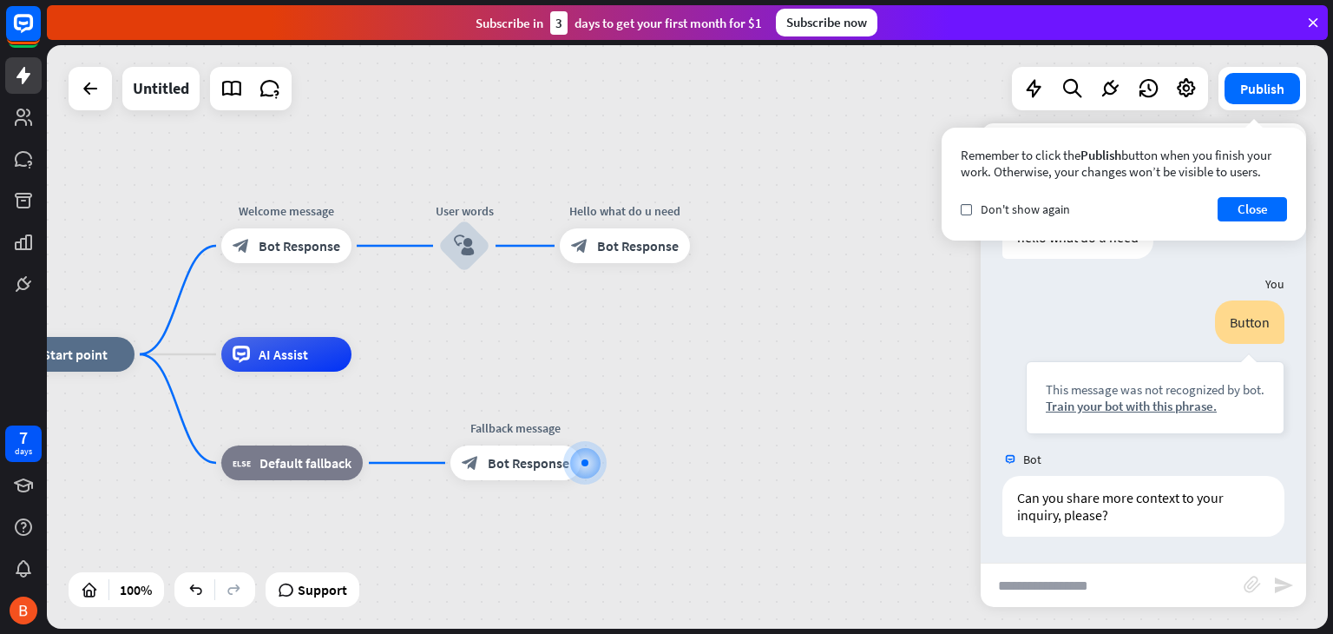
drag, startPoint x: 785, startPoint y: 394, endPoint x: 824, endPoint y: 518, distance: 130.1
click at [824, 519] on div "home_2 Start point Welcome message block_bot_response Bot Response User words b…" at bounding box center [644, 645] width 1281 height 583
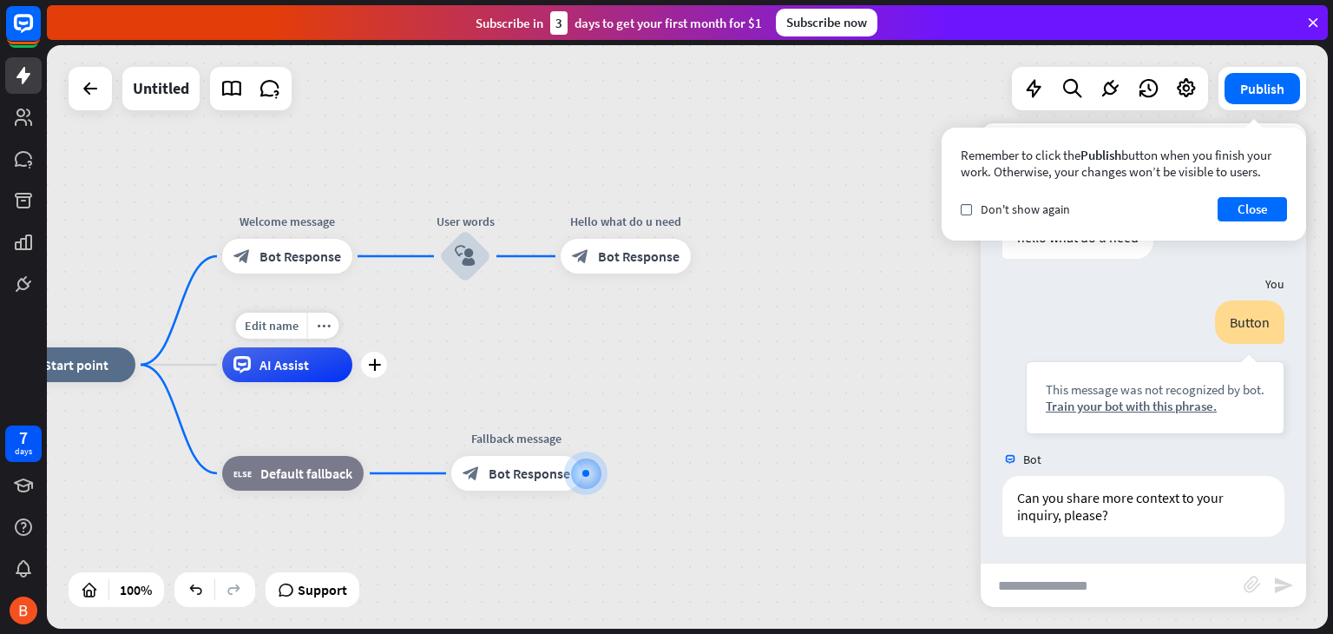
click at [326, 378] on div "AI Assist" at bounding box center [287, 364] width 130 height 35
click at [188, 178] on div "home_2 Start point Edit name more_horiz Welcome message block_bot_response Bot …" at bounding box center [687, 336] width 1281 height 583
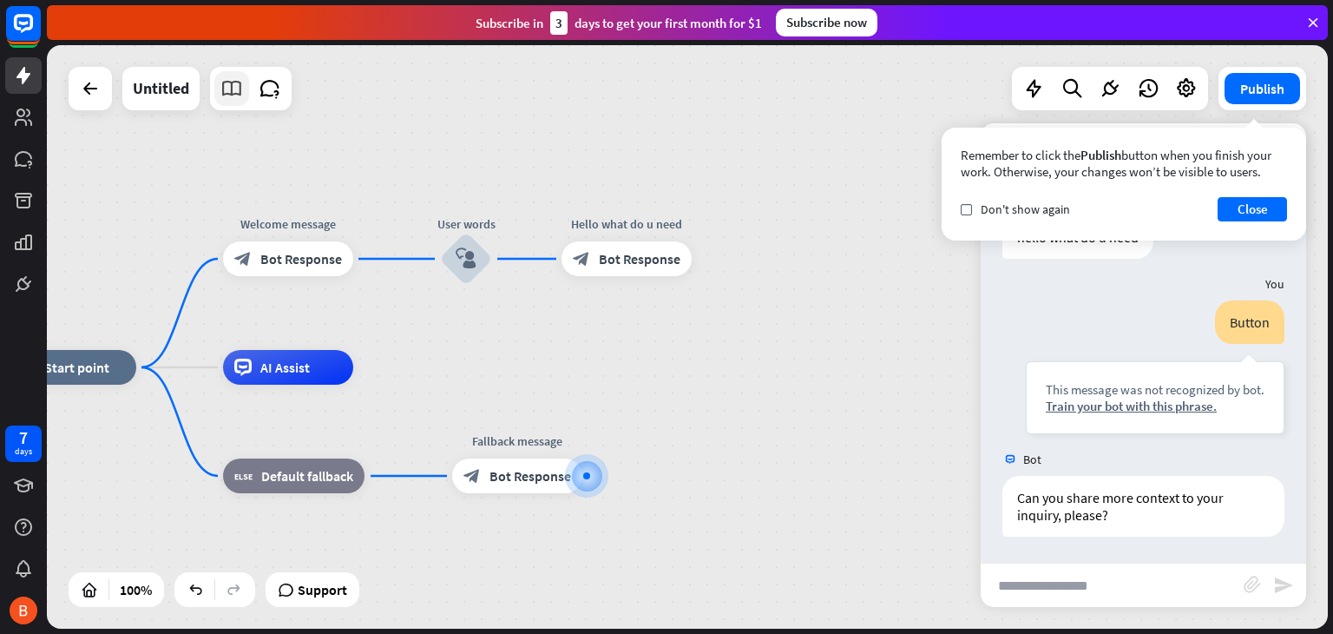
click at [227, 96] on icon at bounding box center [232, 88] width 23 height 23
